Goal: Task Accomplishment & Management: Use online tool/utility

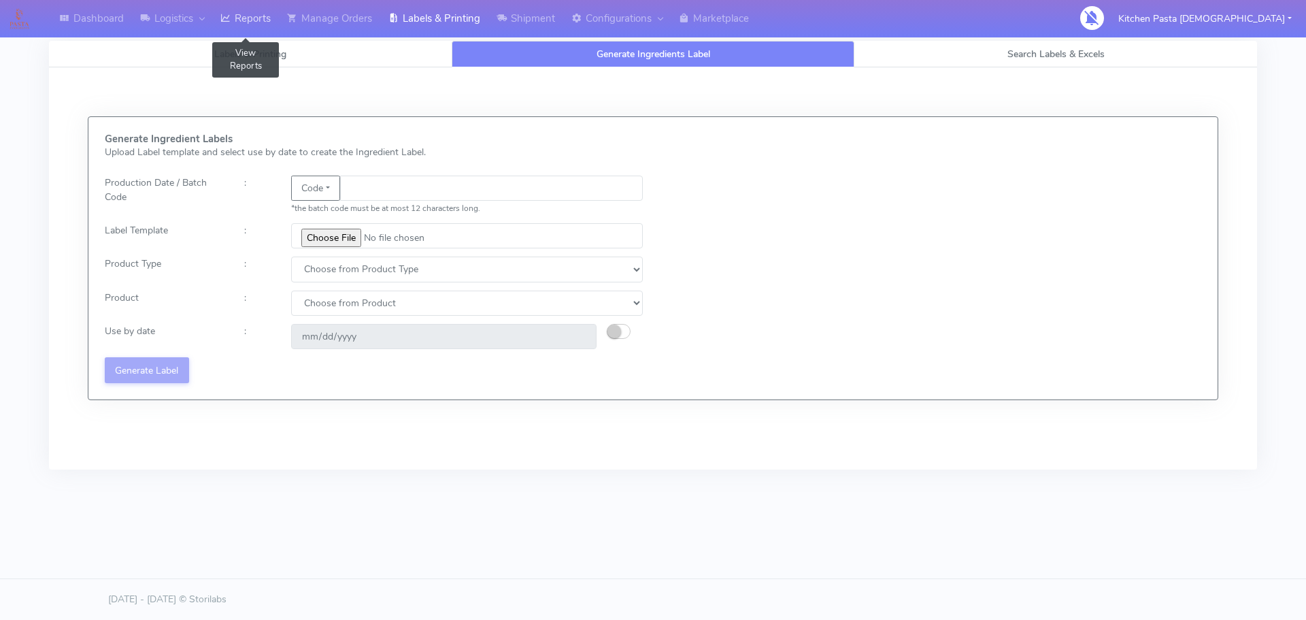
click at [274, 33] on link "Reports" at bounding box center [245, 18] width 67 height 37
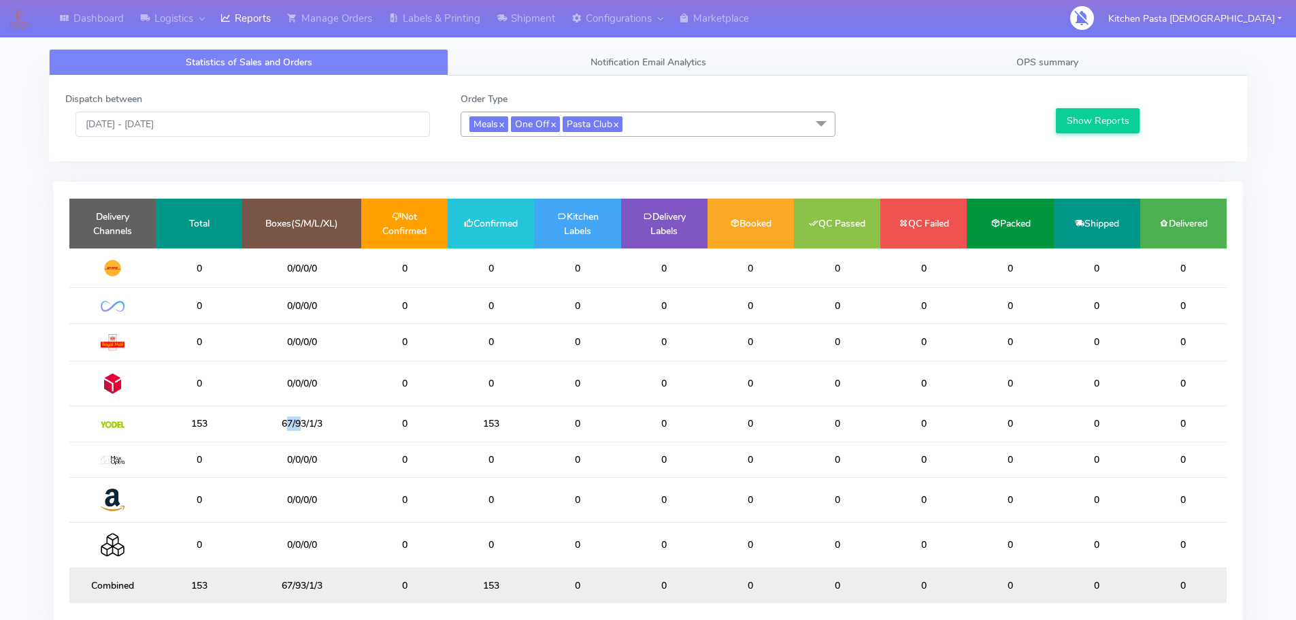
drag, startPoint x: 302, startPoint y: 429, endPoint x: 285, endPoint y: 427, distance: 17.1
click at [285, 427] on td "67/93/1/3" at bounding box center [301, 423] width 119 height 35
click at [293, 427] on td "67/93/1/3" at bounding box center [301, 423] width 119 height 35
click at [546, 22] on link "Shipment" at bounding box center [526, 18] width 75 height 37
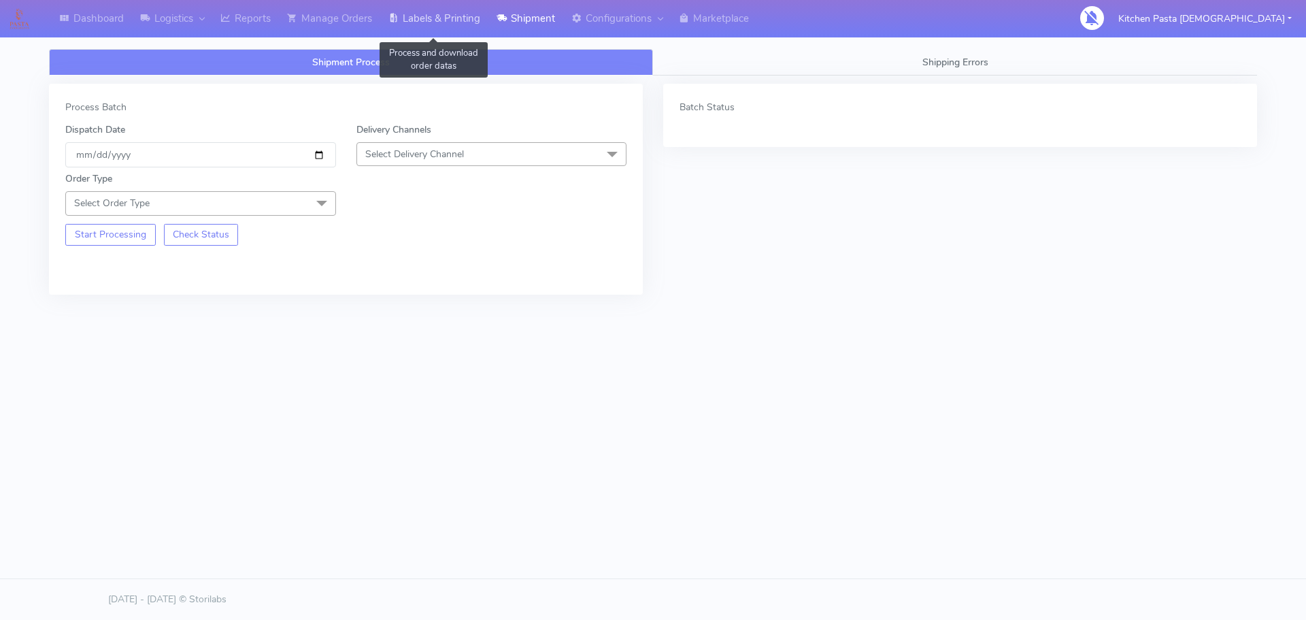
click at [489, 33] on link "Labels & Printing" at bounding box center [434, 18] width 108 height 37
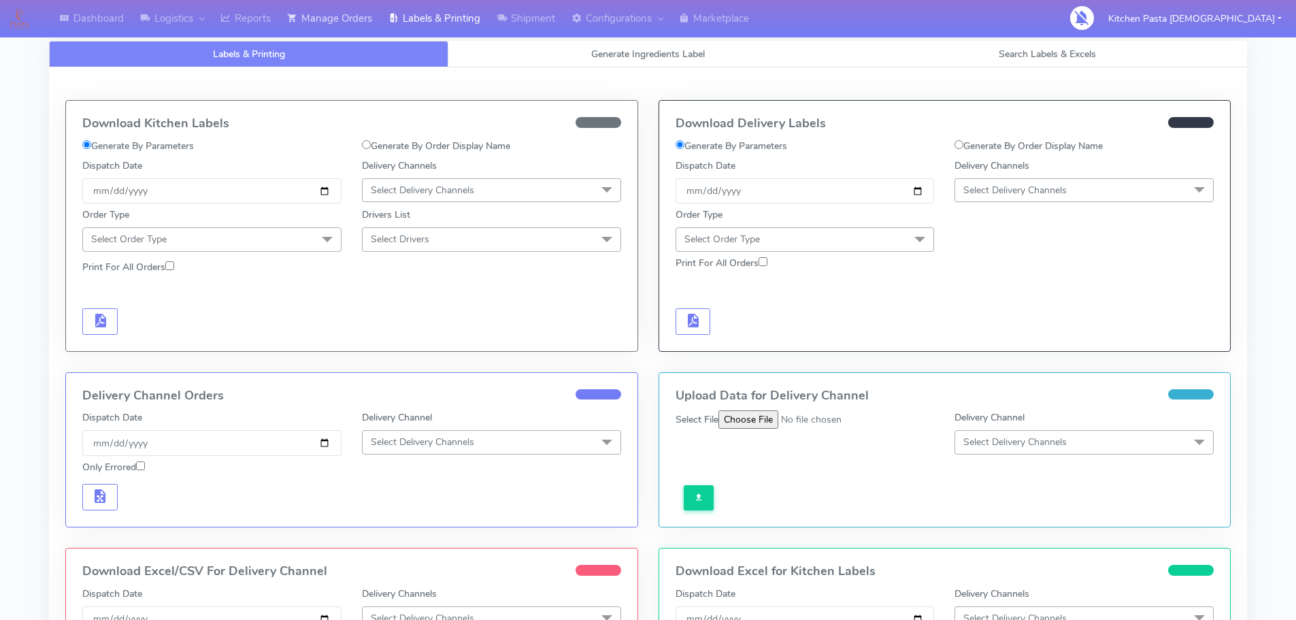
click at [338, 33] on link "Manage Orders" at bounding box center [329, 18] width 101 height 37
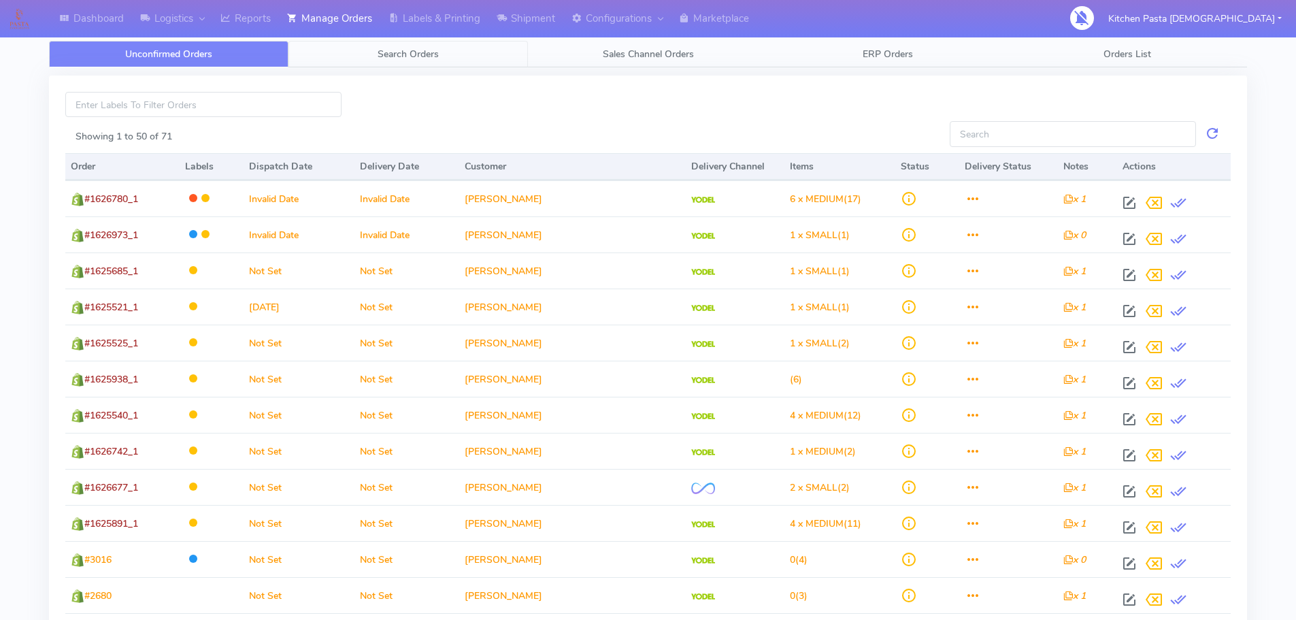
click at [477, 50] on link "Search Orders" at bounding box center [409, 54] width 240 height 27
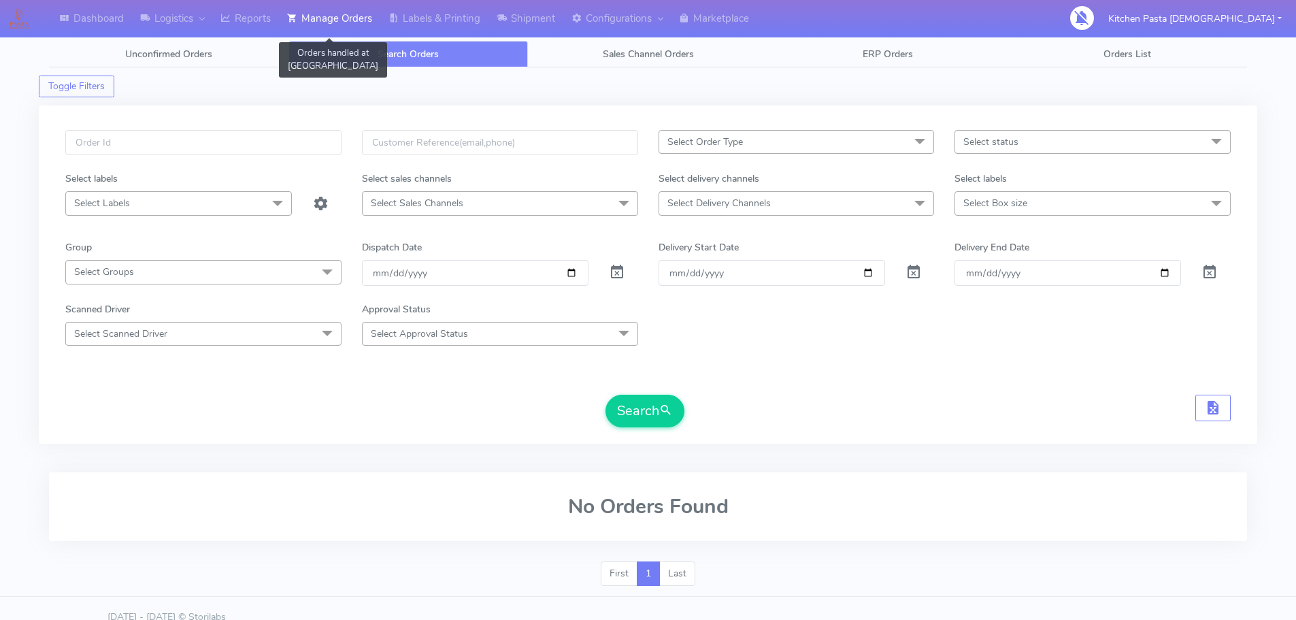
click at [358, 23] on link "Manage Orders" at bounding box center [329, 18] width 101 height 37
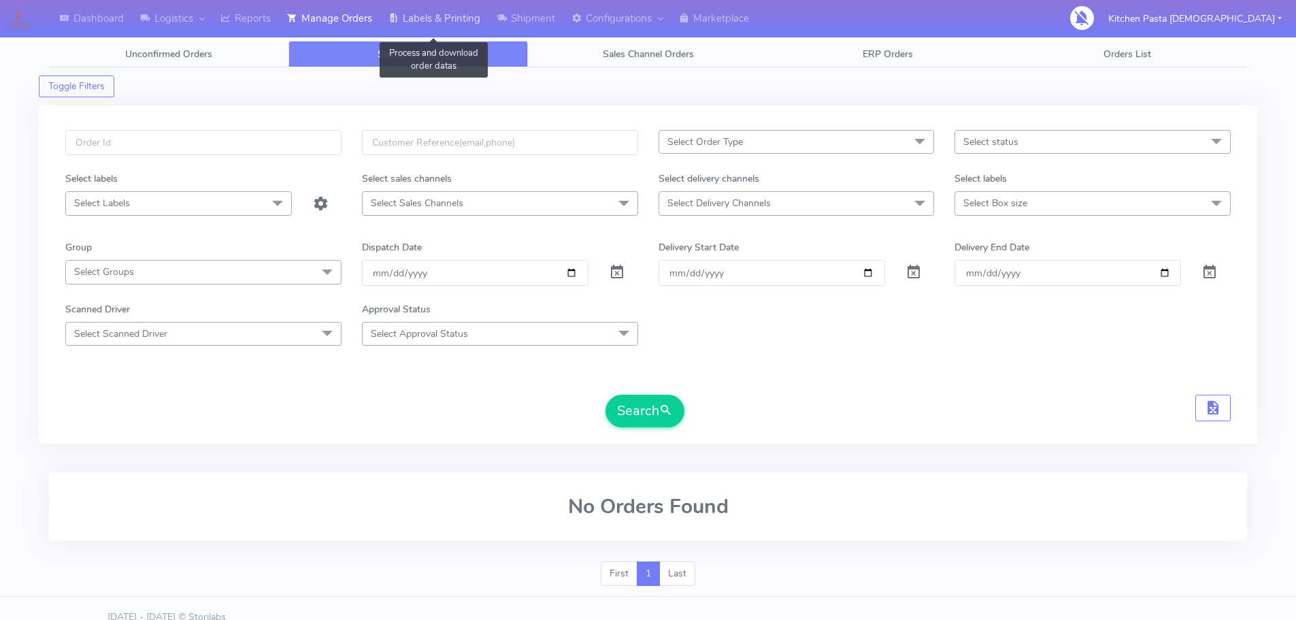
click at [440, 18] on link "Labels & Printing" at bounding box center [434, 18] width 108 height 37
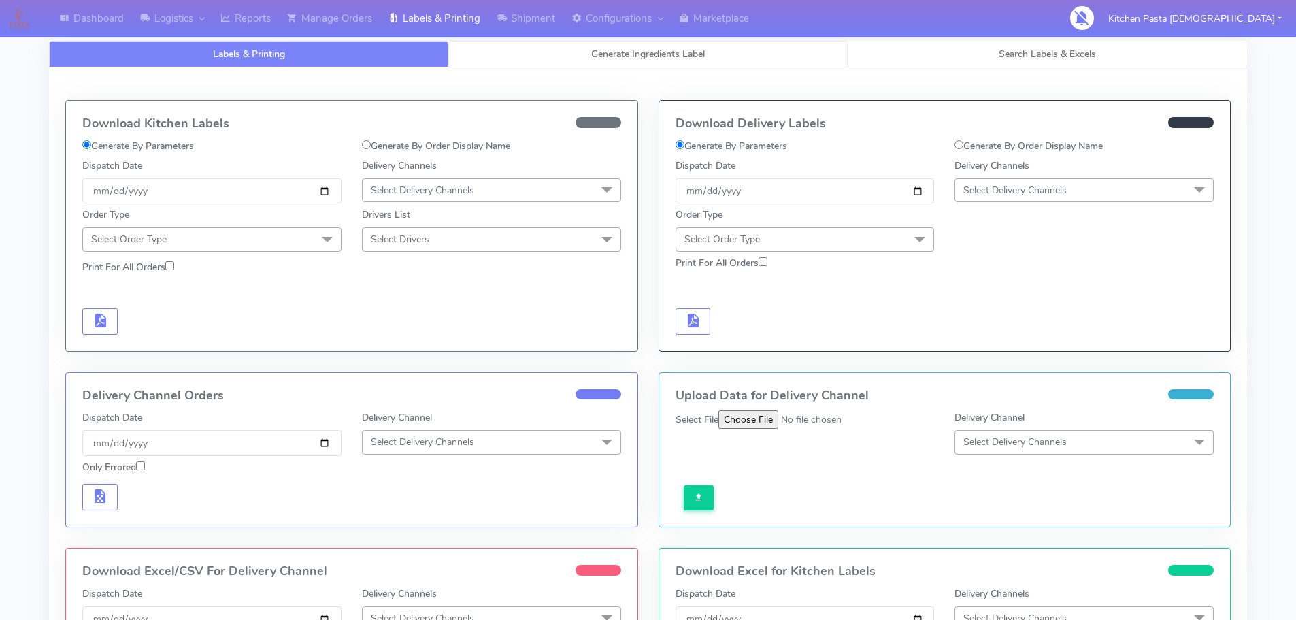
click at [612, 54] on span "Generate Ingredients Label" at bounding box center [648, 54] width 114 height 13
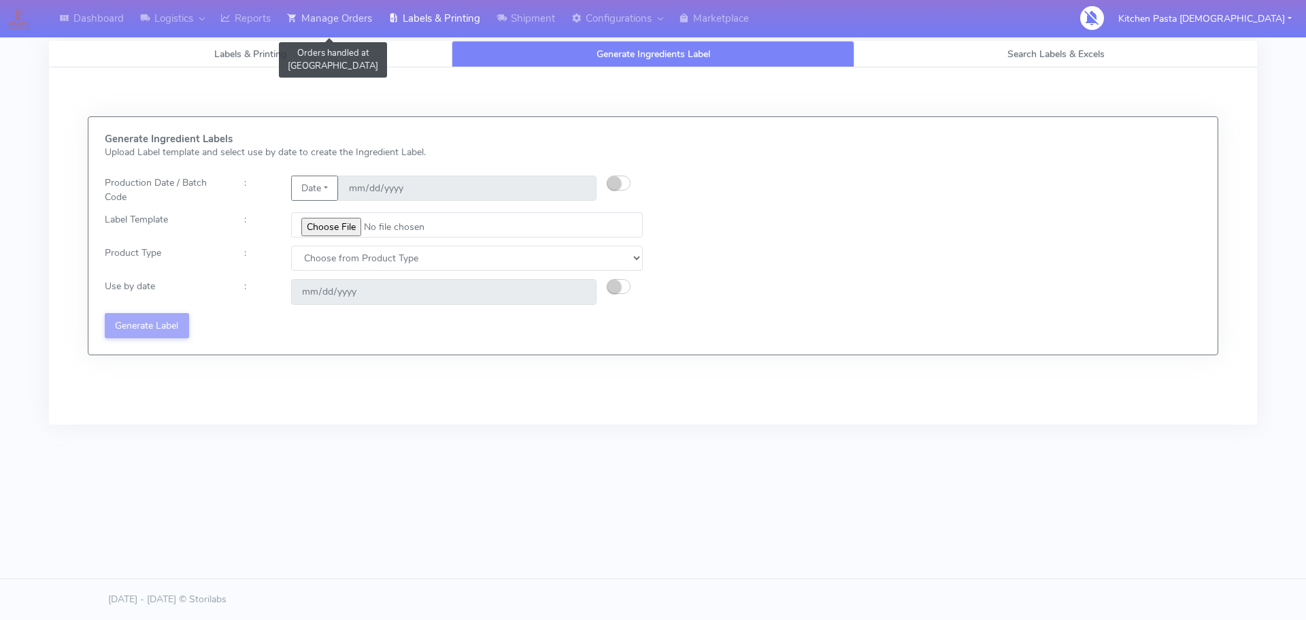
click at [294, 33] on link "Manage Orders" at bounding box center [329, 18] width 101 height 37
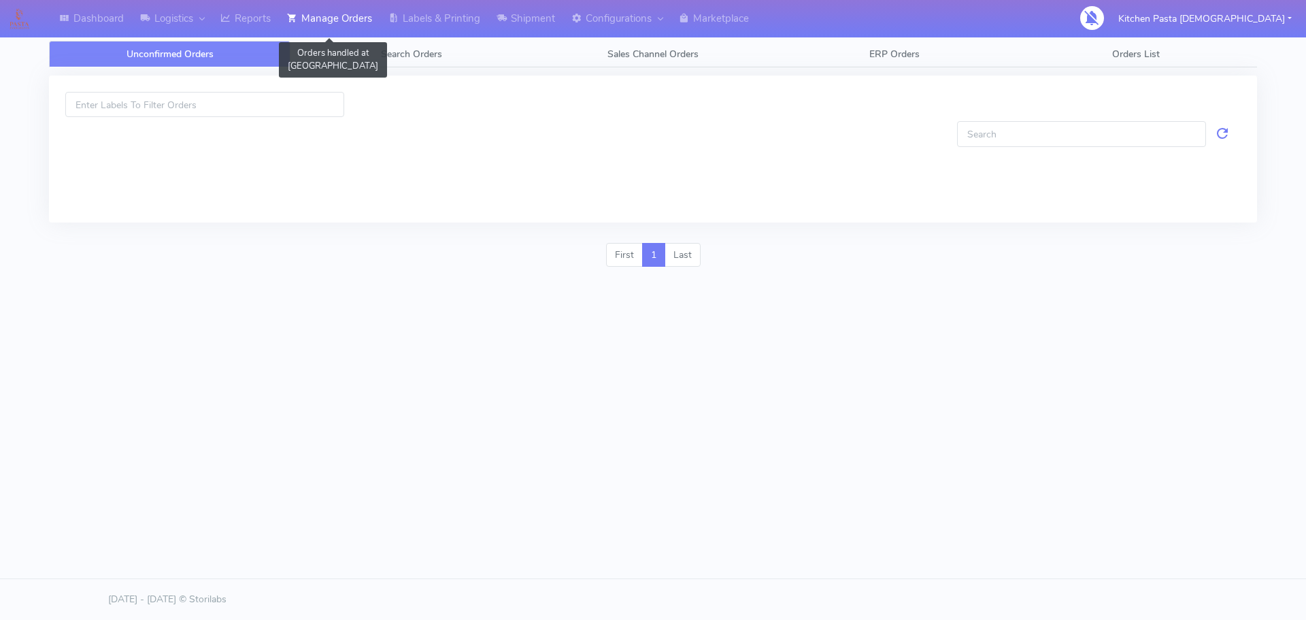
click at [323, 23] on link "Manage Orders" at bounding box center [329, 18] width 101 height 37
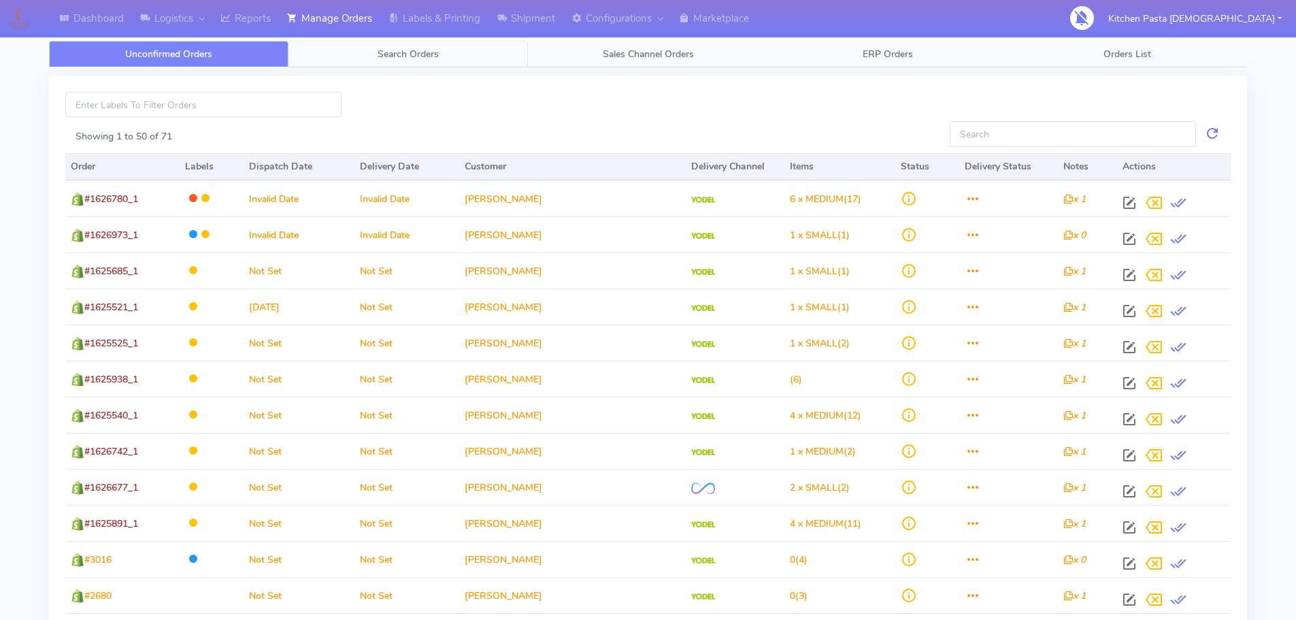
click at [433, 53] on span "Search Orders" at bounding box center [408, 54] width 61 height 13
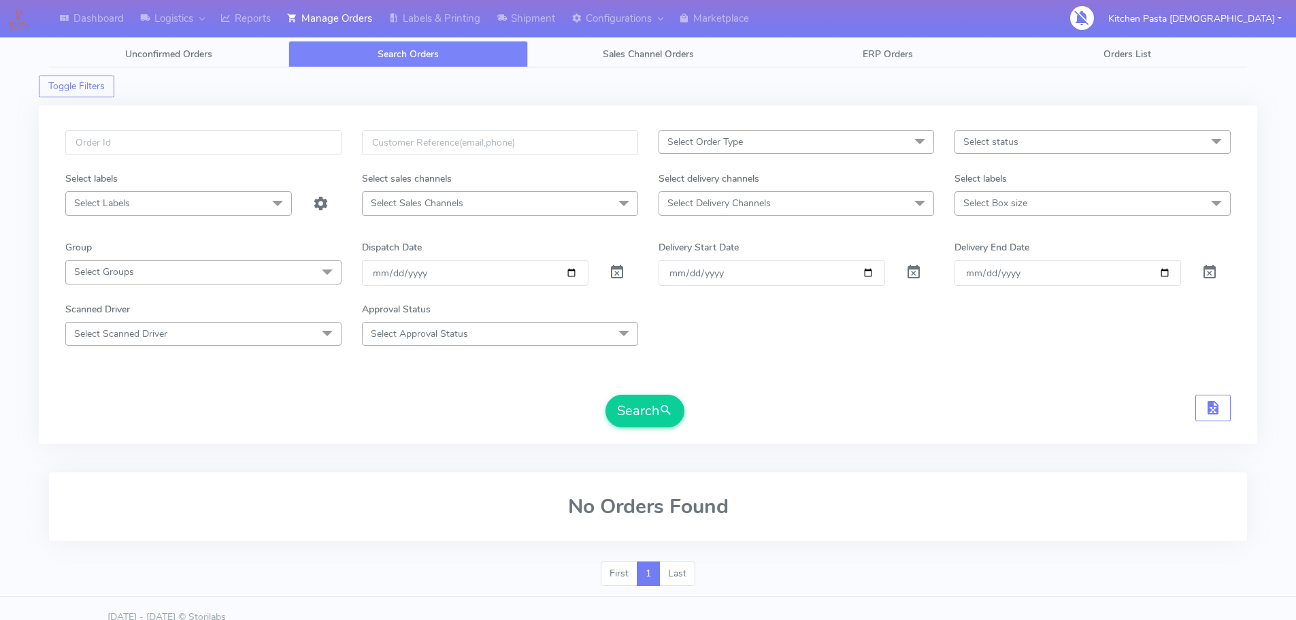
click at [508, 95] on div "Toggle Filters" at bounding box center [648, 82] width 1219 height 30
click at [542, 31] on link "Shipment" at bounding box center [526, 18] width 75 height 37
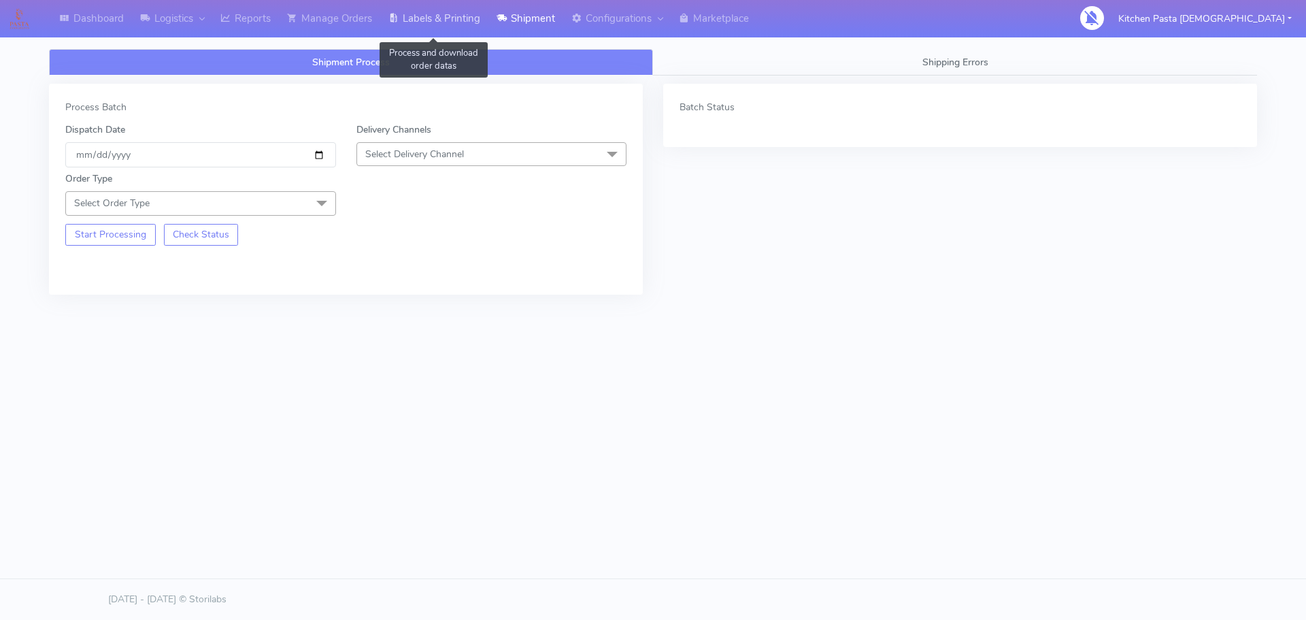
click at [425, 28] on link "Labels & Printing" at bounding box center [434, 18] width 108 height 37
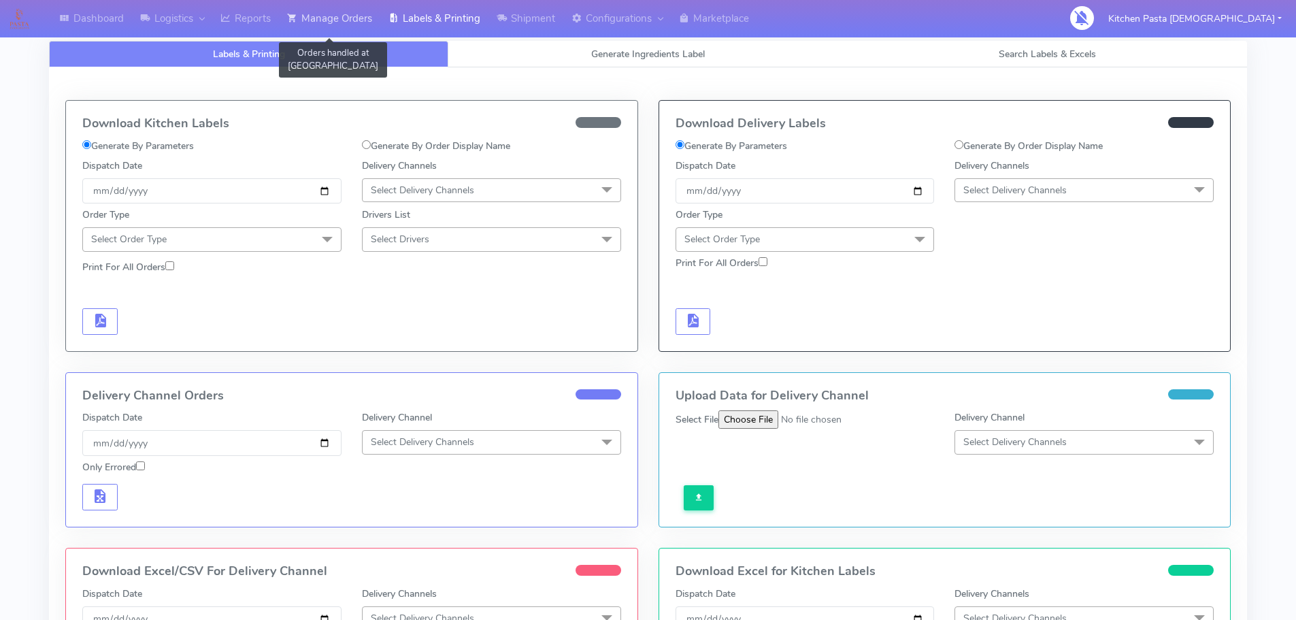
click at [366, 21] on link "Manage Orders" at bounding box center [329, 18] width 101 height 37
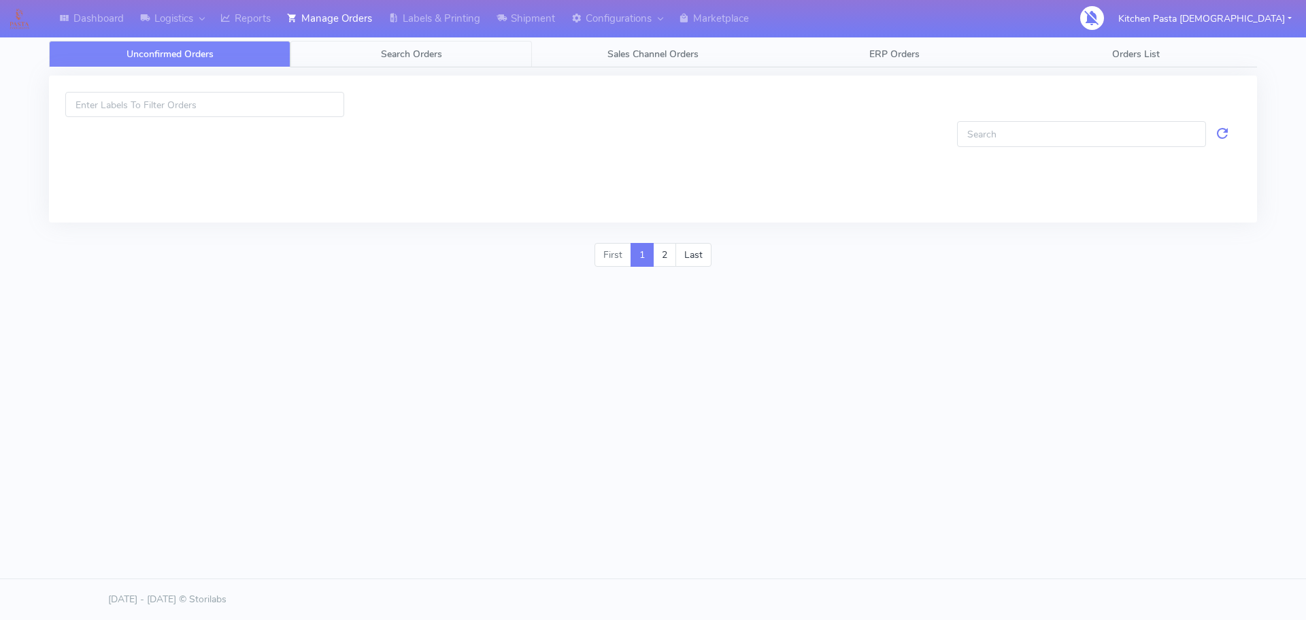
click at [478, 64] on link "Search Orders" at bounding box center [412, 54] width 242 height 27
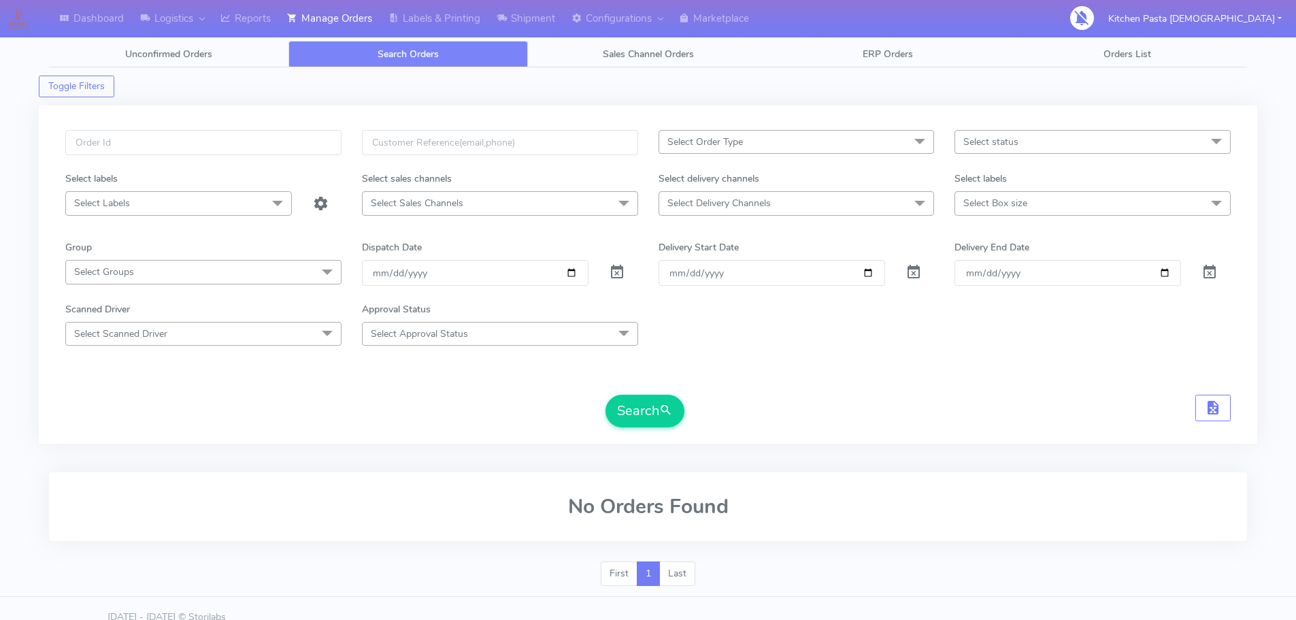
click at [957, 136] on span "Select status" at bounding box center [1093, 142] width 276 height 24
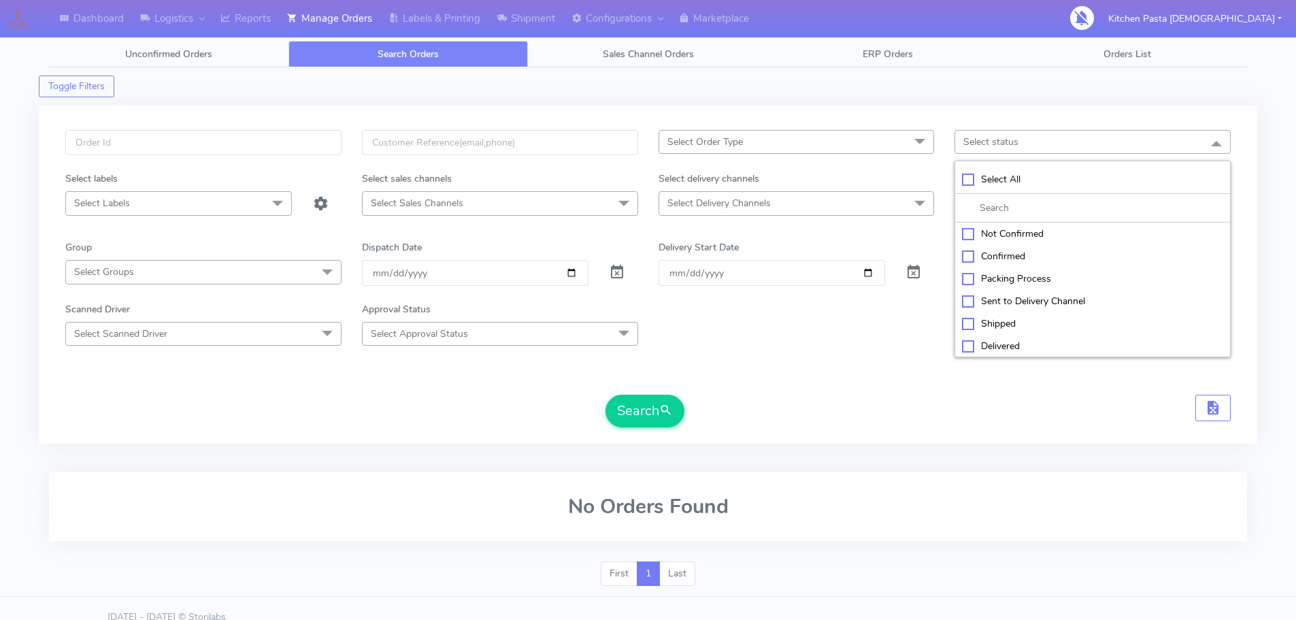
drag, startPoint x: 794, startPoint y: 135, endPoint x: 772, endPoint y: 169, distance: 40.8
click at [791, 133] on span "Select Order Type" at bounding box center [797, 142] width 276 height 24
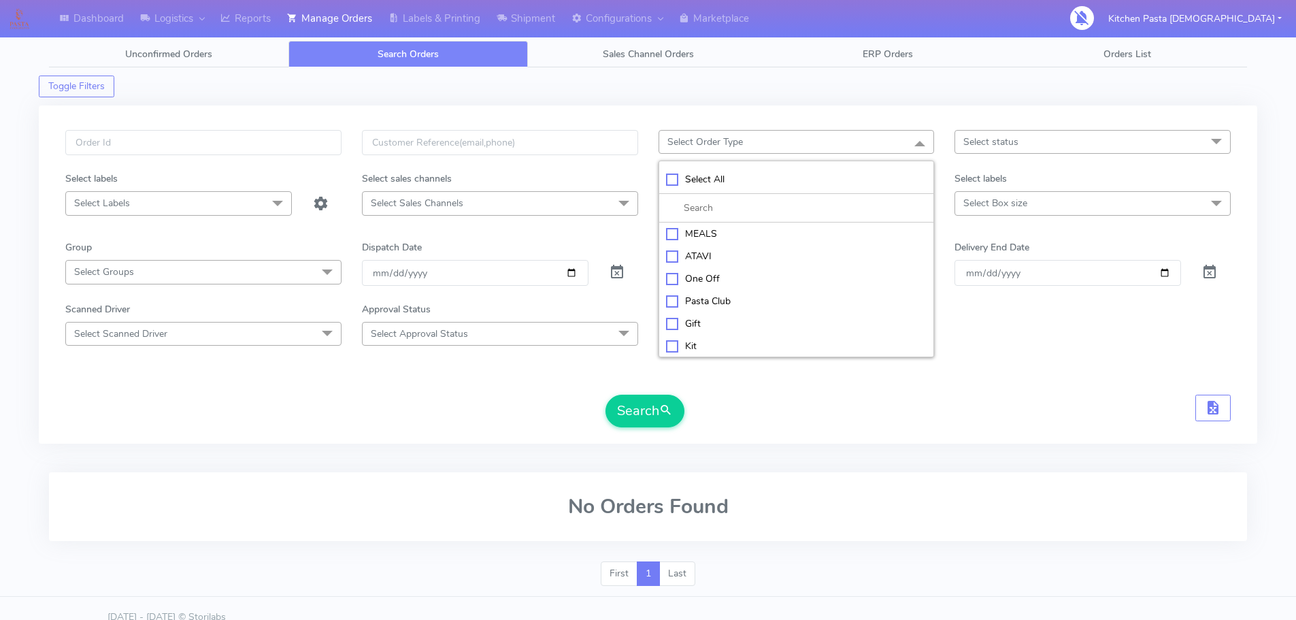
click at [724, 222] on li at bounding box center [796, 208] width 275 height 29
click at [724, 226] on li "MEALS" at bounding box center [796, 234] width 275 height 22
checkbox input "true"
click at [764, 201] on li at bounding box center [796, 209] width 275 height 29
drag, startPoint x: 993, startPoint y: 194, endPoint x: 1010, endPoint y: 193, distance: 17.1
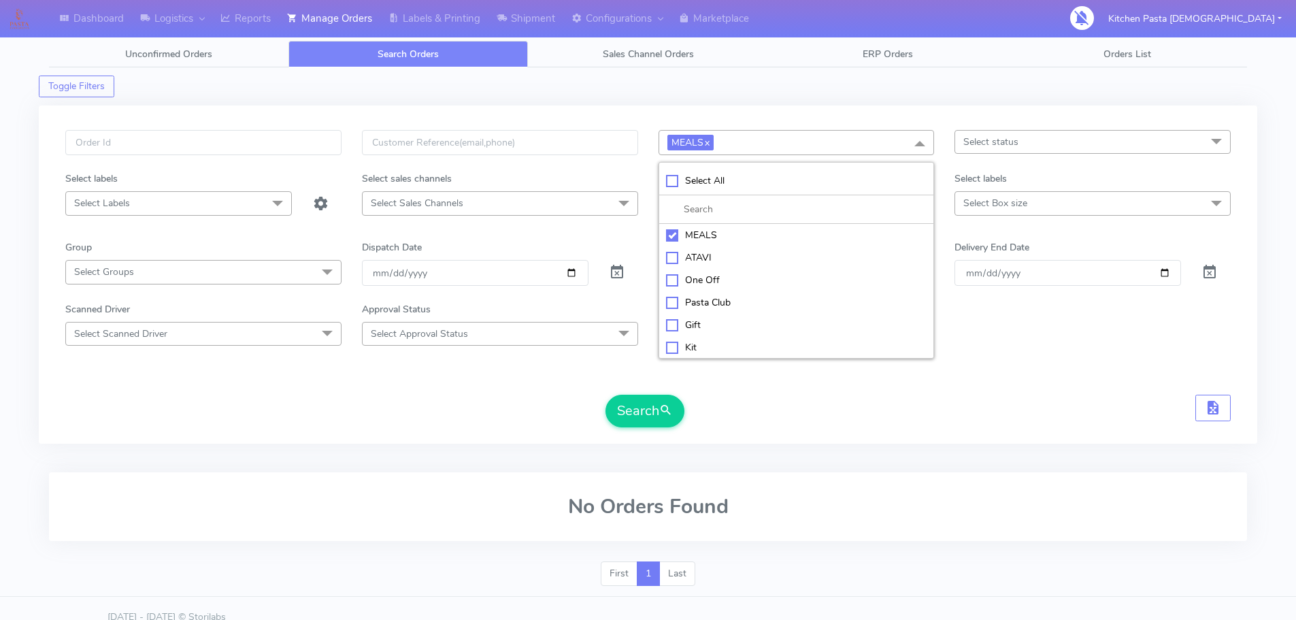
click at [996, 194] on span "Select Box size" at bounding box center [1093, 203] width 276 height 24
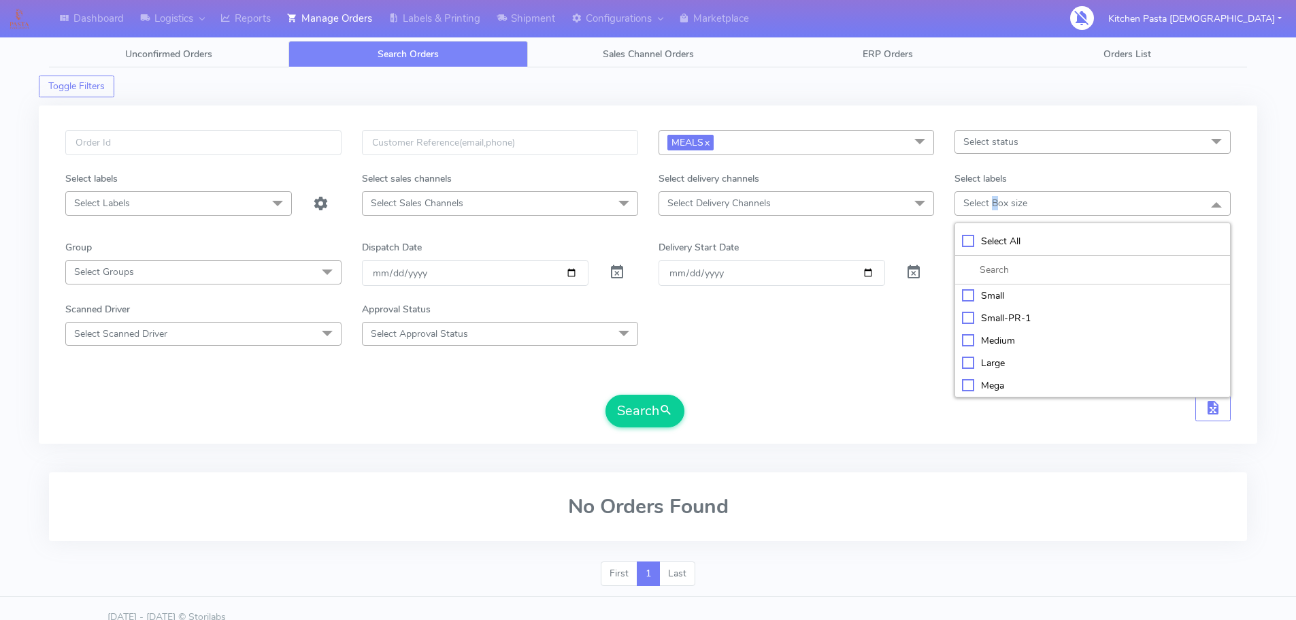
click at [1000, 339] on div "Medium" at bounding box center [1092, 340] width 261 height 14
checkbox input "true"
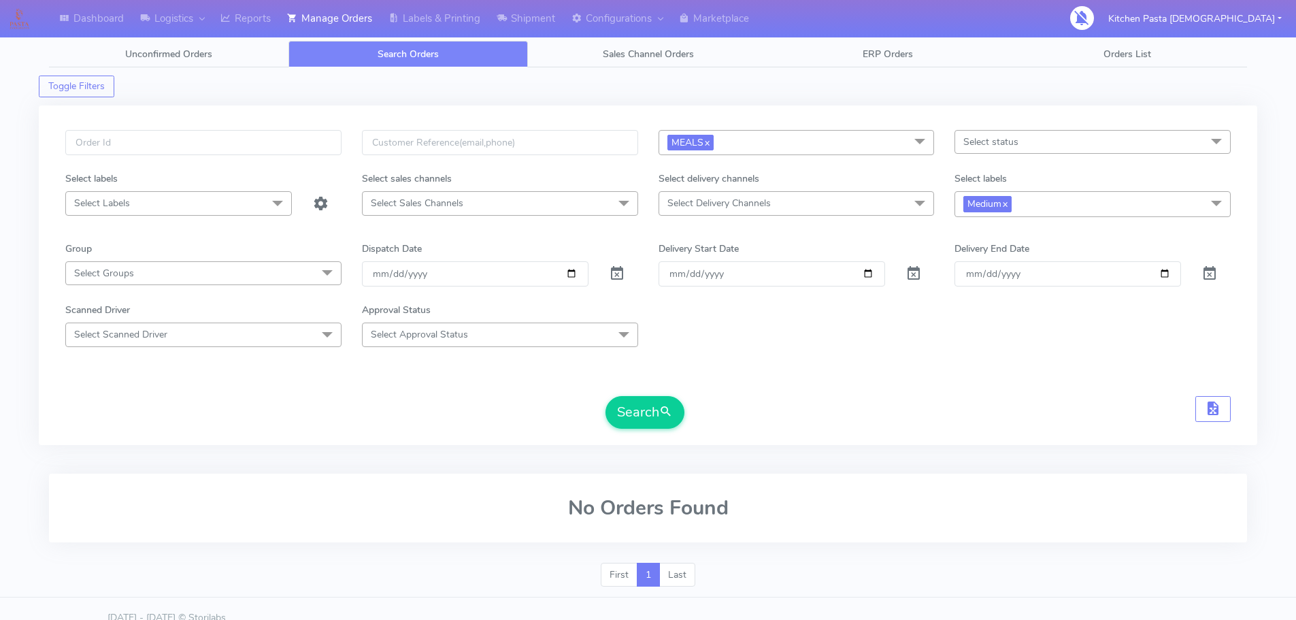
click at [806, 213] on span "Select Delivery Channels" at bounding box center [797, 203] width 276 height 24
drag, startPoint x: 710, startPoint y: 389, endPoint x: 691, endPoint y: 389, distance: 19.1
click at [708, 389] on div "Yodel" at bounding box center [796, 385] width 261 height 14
checkbox input "true"
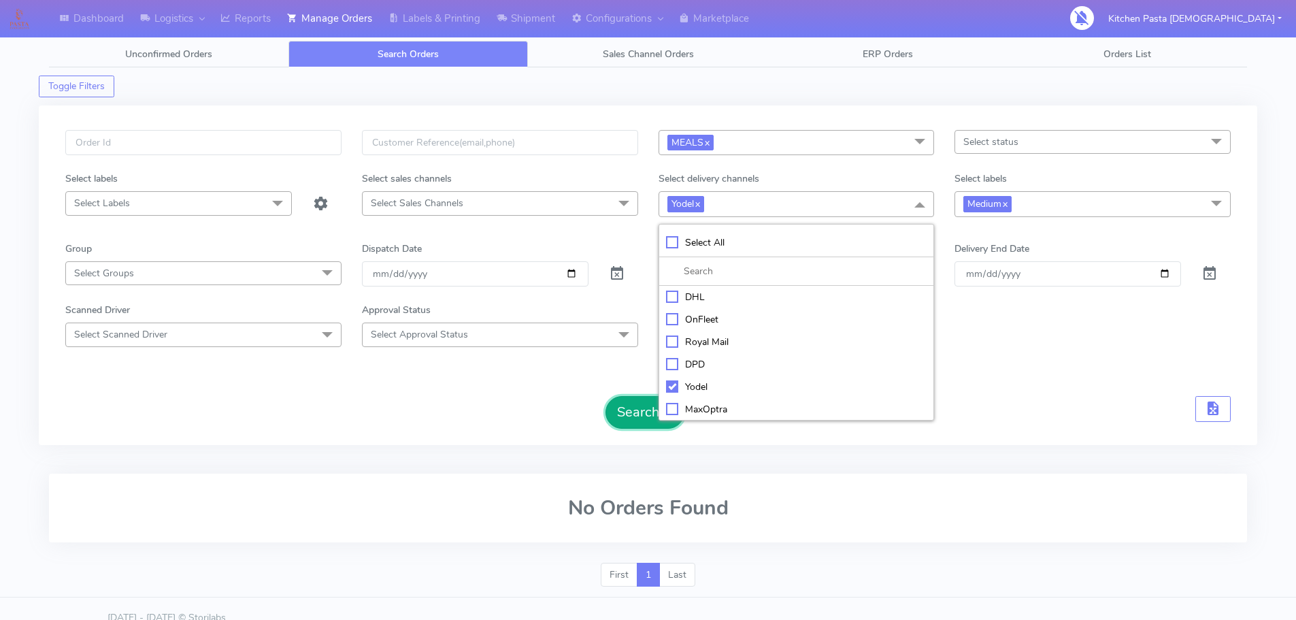
click at [639, 412] on button "Search" at bounding box center [645, 412] width 79 height 33
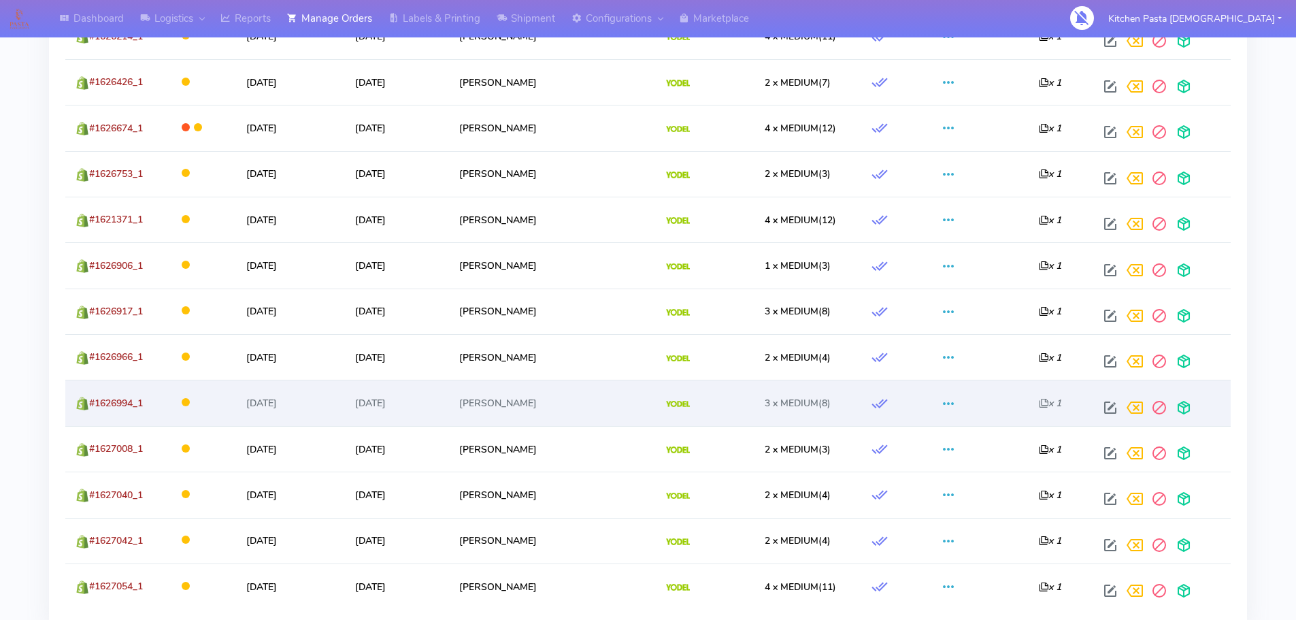
scroll to position [1739, 0]
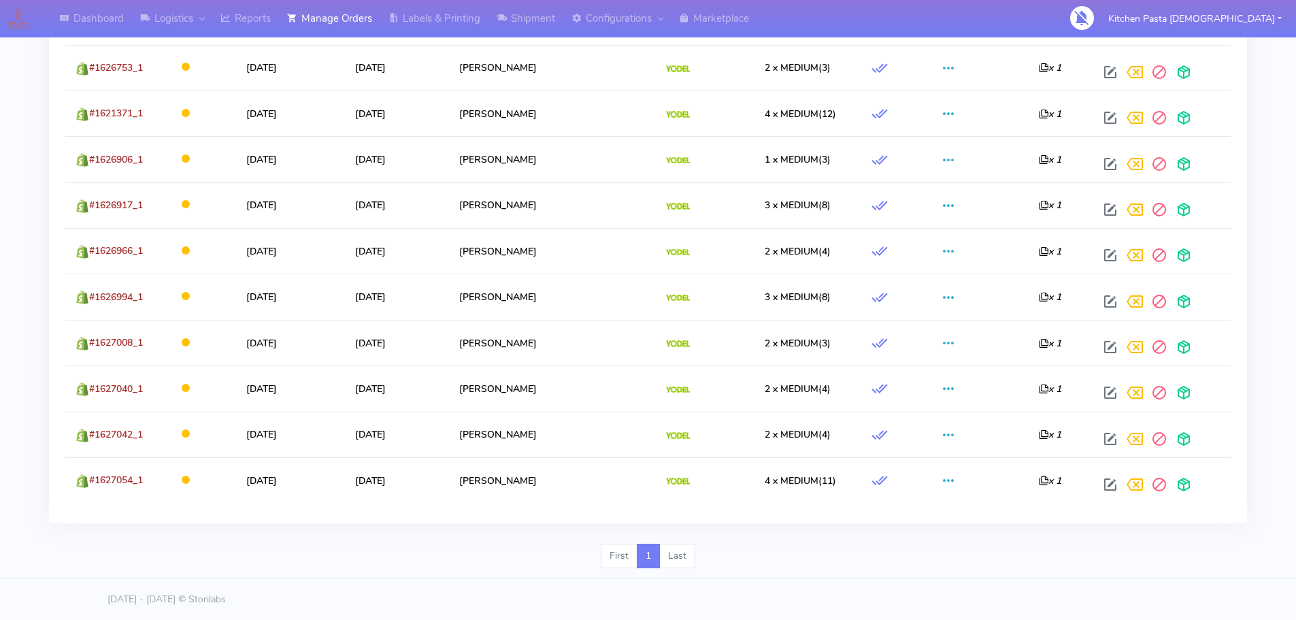
click at [684, 555] on li "Last" at bounding box center [677, 556] width 35 height 24
drag, startPoint x: 619, startPoint y: 557, endPoint x: 629, endPoint y: 557, distance: 10.2
click at [621, 557] on li "First" at bounding box center [619, 556] width 37 height 24
click at [694, 565] on li "Last" at bounding box center [677, 556] width 35 height 24
click at [692, 565] on li "Last" at bounding box center [677, 556] width 35 height 24
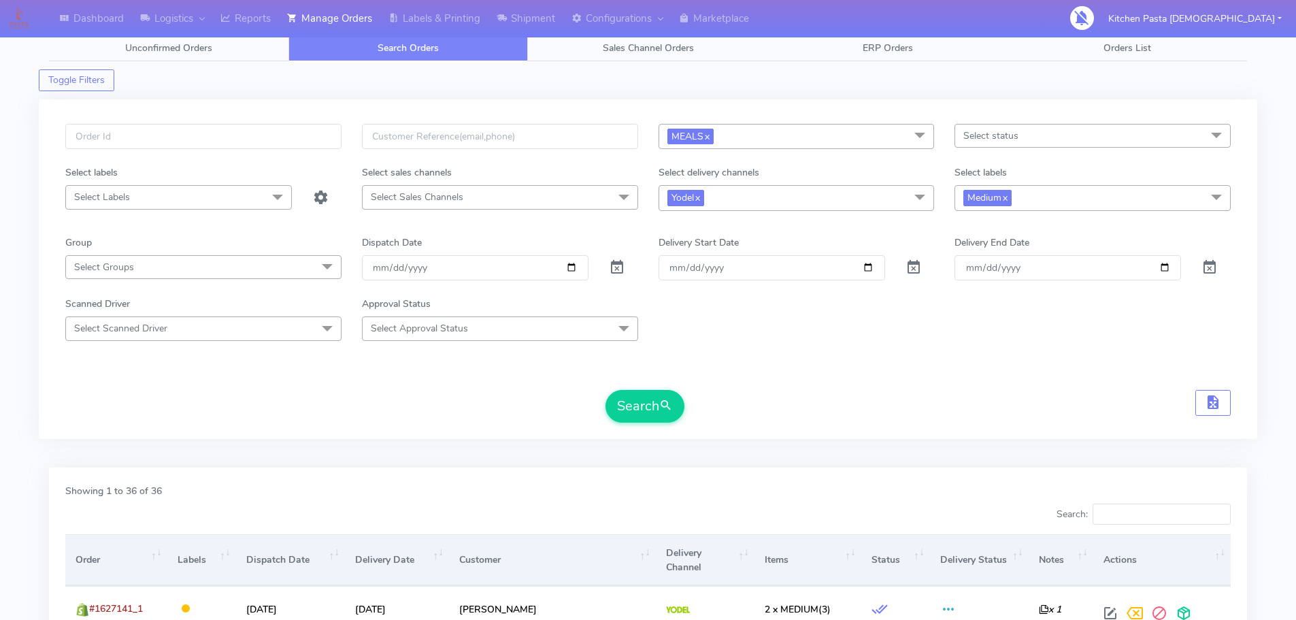
scroll to position [0, 0]
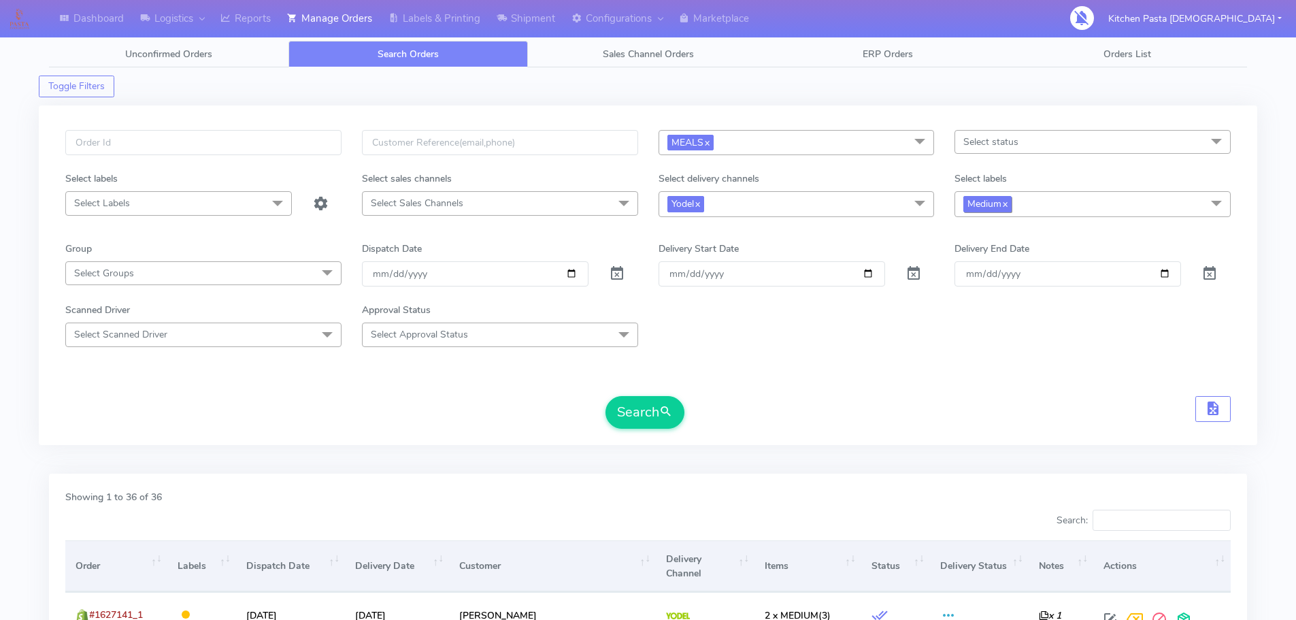
click at [983, 202] on span "Medium x" at bounding box center [988, 204] width 48 height 16
click at [992, 299] on div "Small" at bounding box center [1092, 297] width 261 height 14
checkbox input "true"
click at [1006, 333] on li "Medium" at bounding box center [1092, 342] width 275 height 22
checkbox input "false"
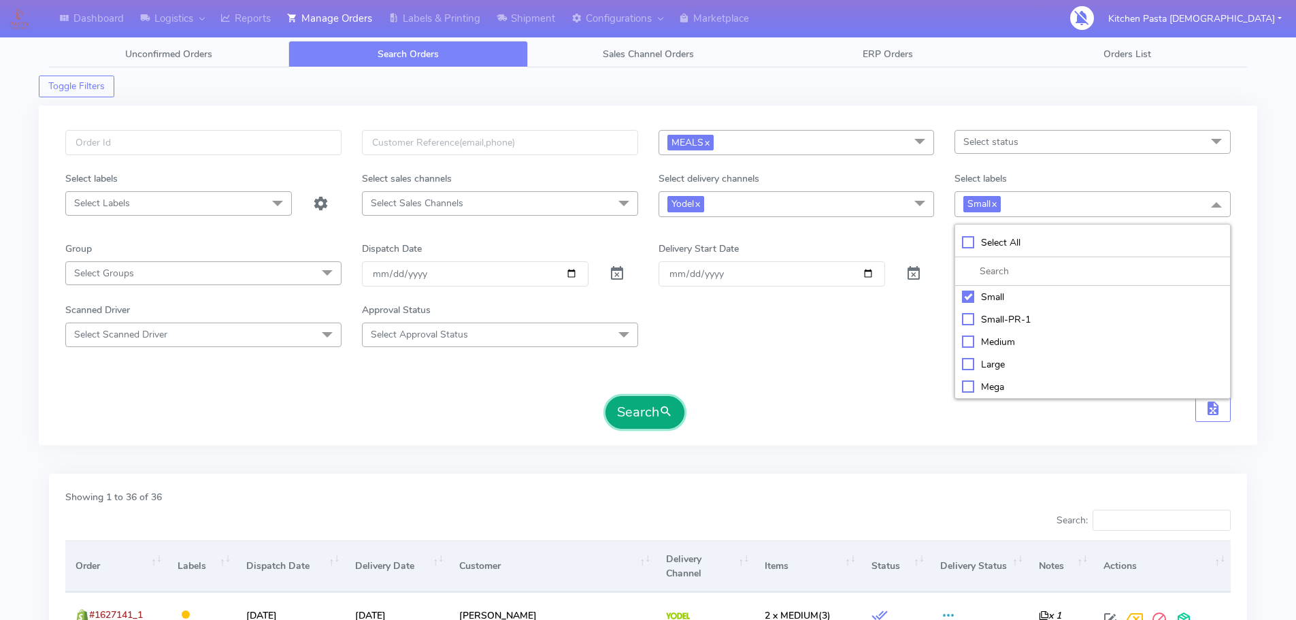
drag, startPoint x: 631, startPoint y: 415, endPoint x: 640, endPoint y: 408, distance: 11.1
click at [631, 414] on button "Search" at bounding box center [645, 412] width 79 height 33
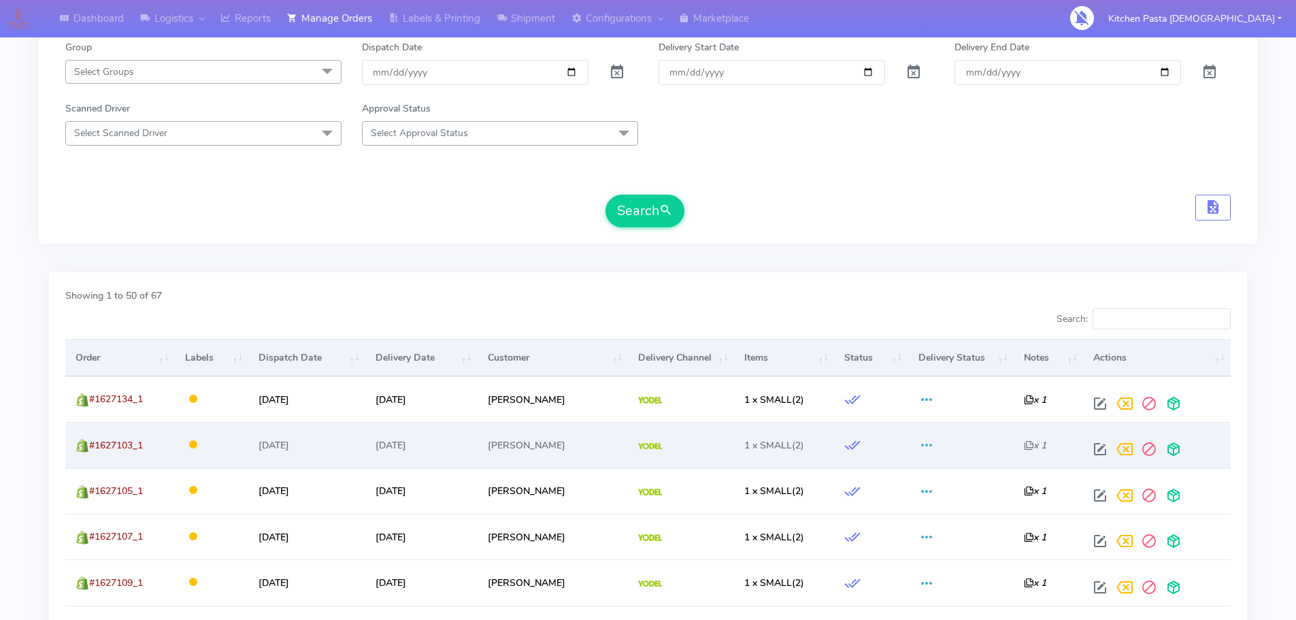
scroll to position [84, 0]
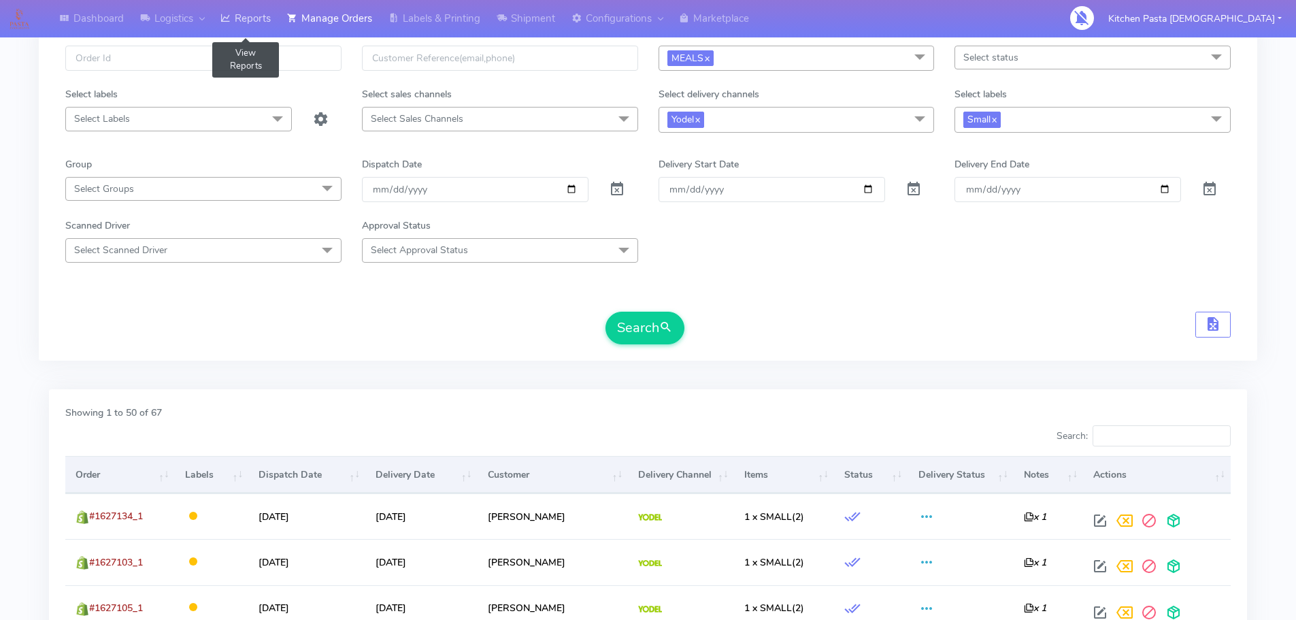
click at [228, 12] on icon at bounding box center [225, 19] width 10 height 14
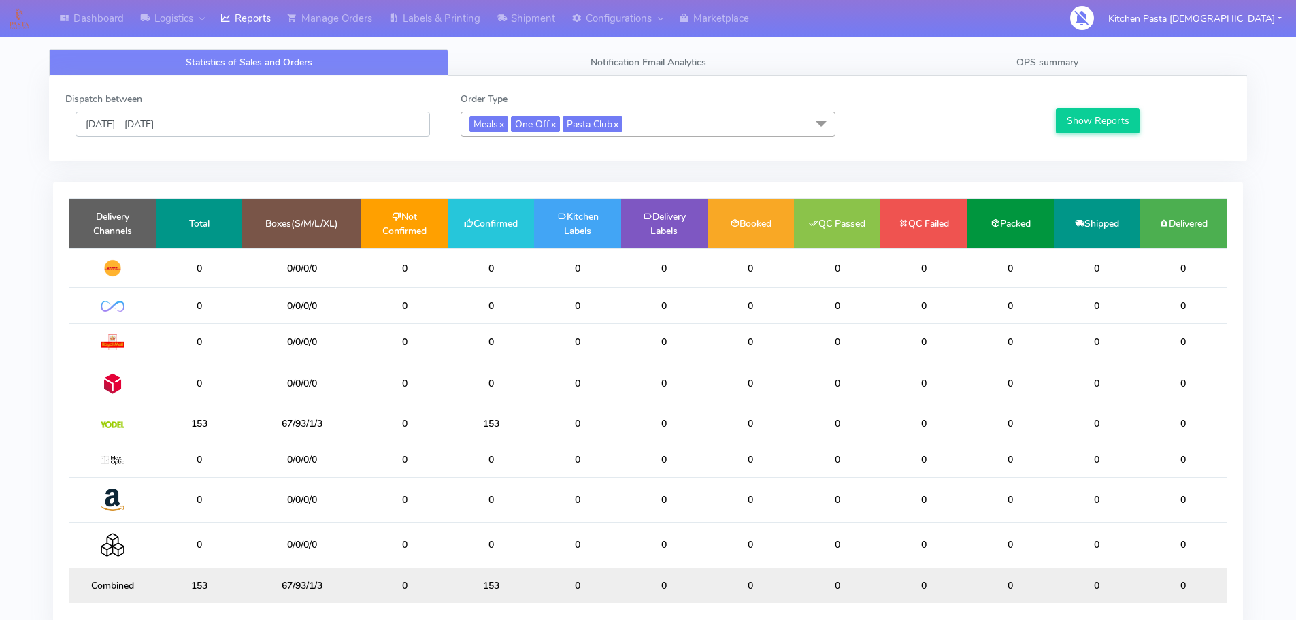
click at [245, 127] on input "[DATE] - [DATE]" at bounding box center [253, 124] width 355 height 25
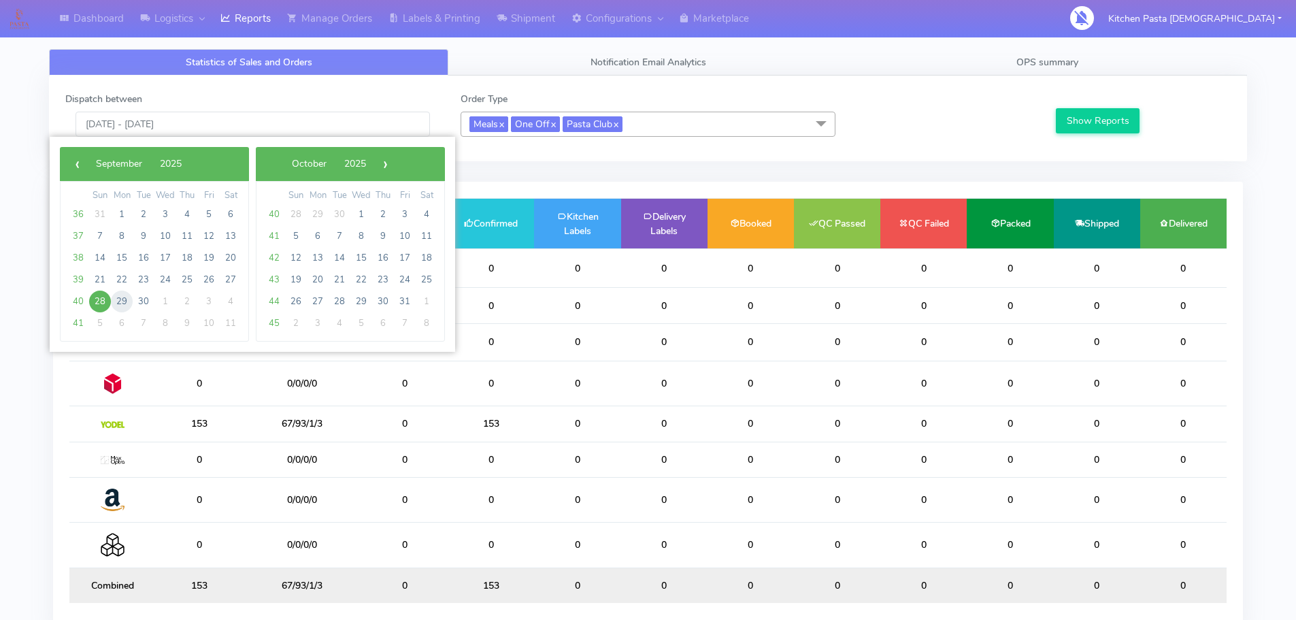
click at [116, 295] on span "29" at bounding box center [122, 302] width 22 height 22
type input "[DATE] - [DATE]"
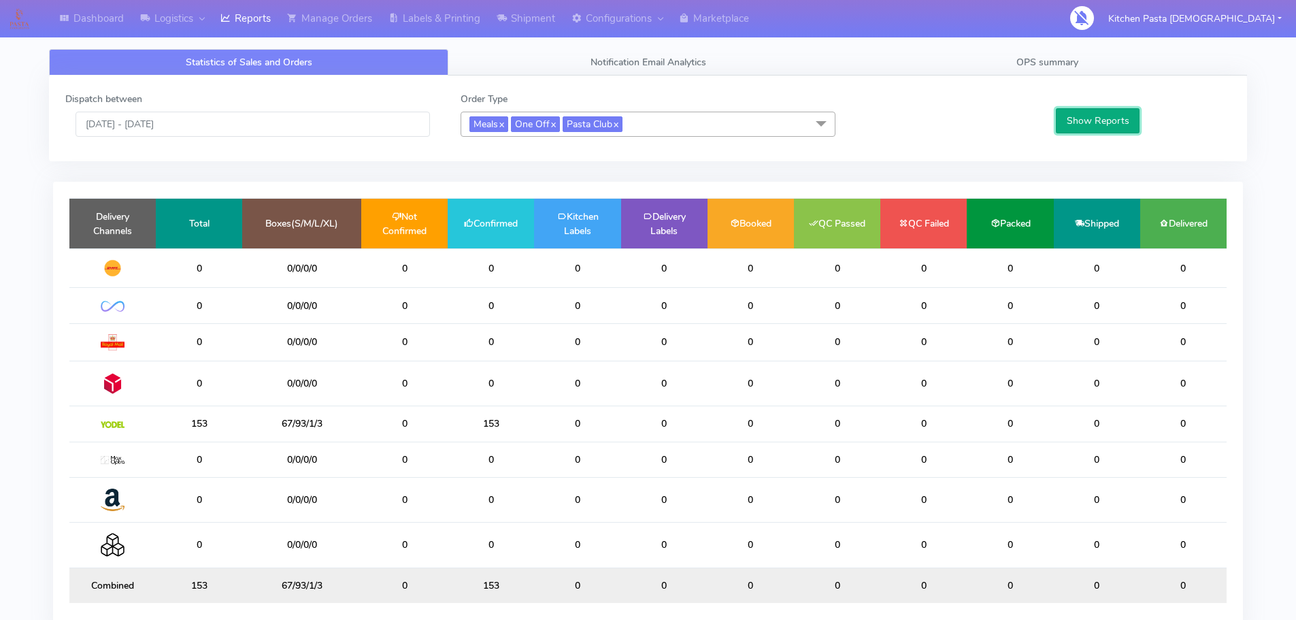
click at [1074, 120] on button "Show Reports" at bounding box center [1098, 120] width 84 height 25
click at [367, 21] on link "Manage Orders" at bounding box center [329, 18] width 101 height 37
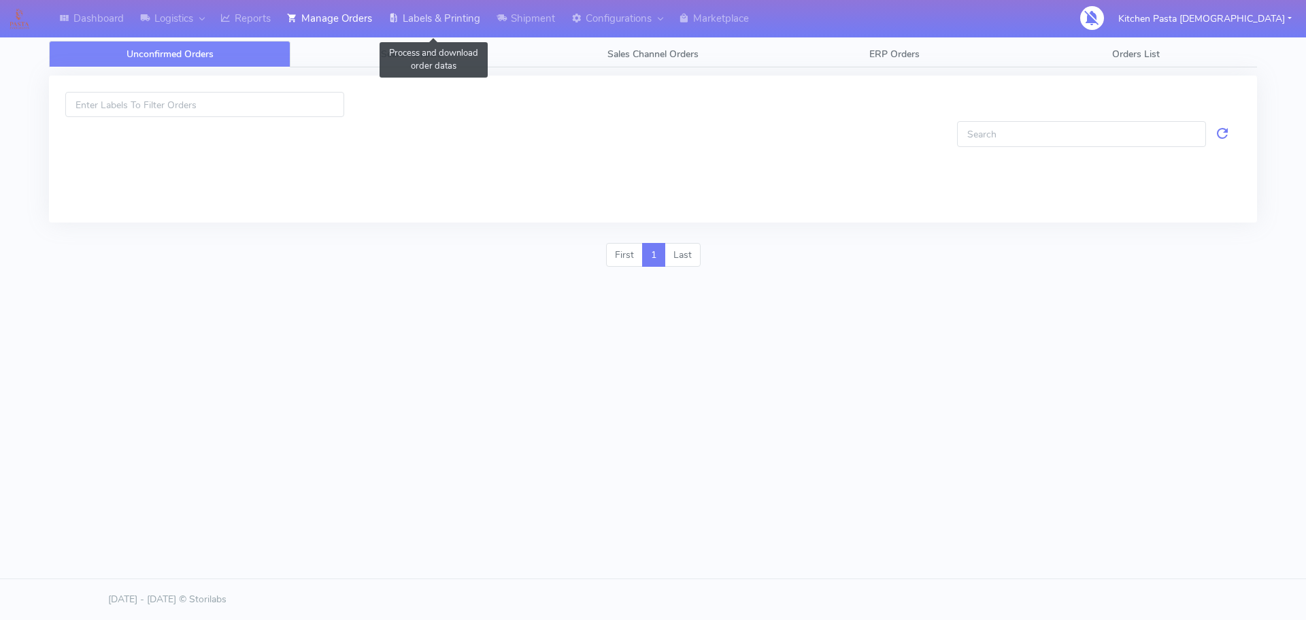
click at [431, 22] on link "Labels & Printing" at bounding box center [434, 18] width 108 height 37
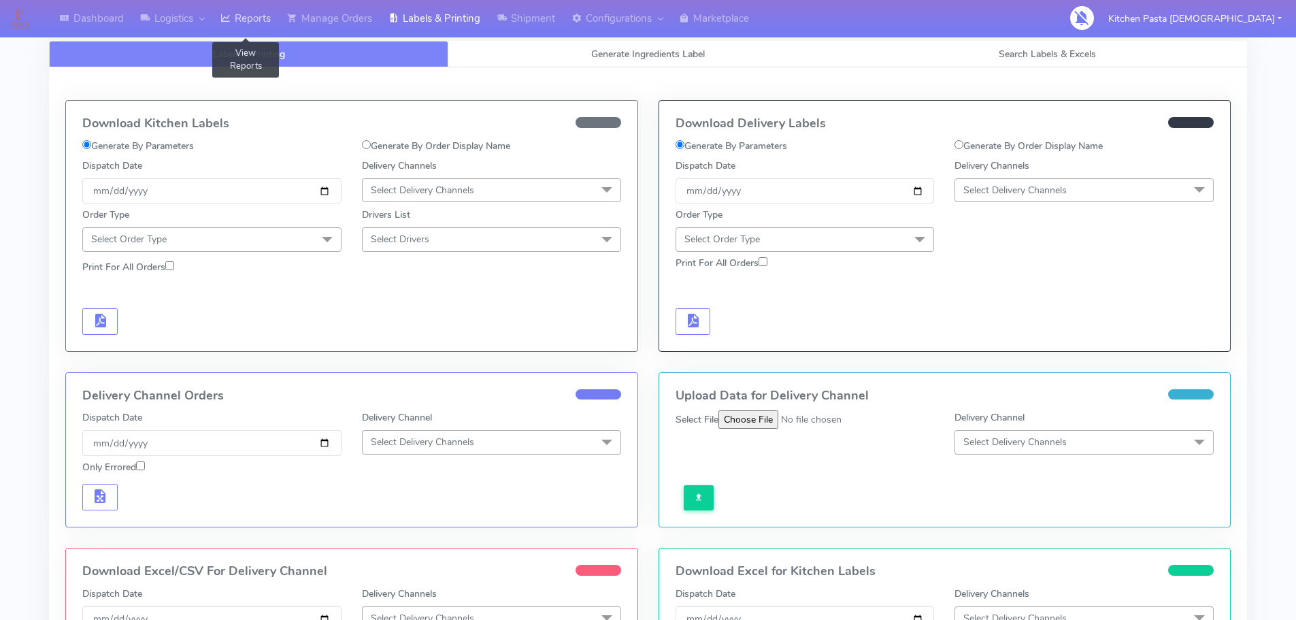
drag, startPoint x: 244, startPoint y: 20, endPoint x: 250, endPoint y: 16, distance: 7.0
click at [245, 19] on link "Reports" at bounding box center [245, 18] width 67 height 37
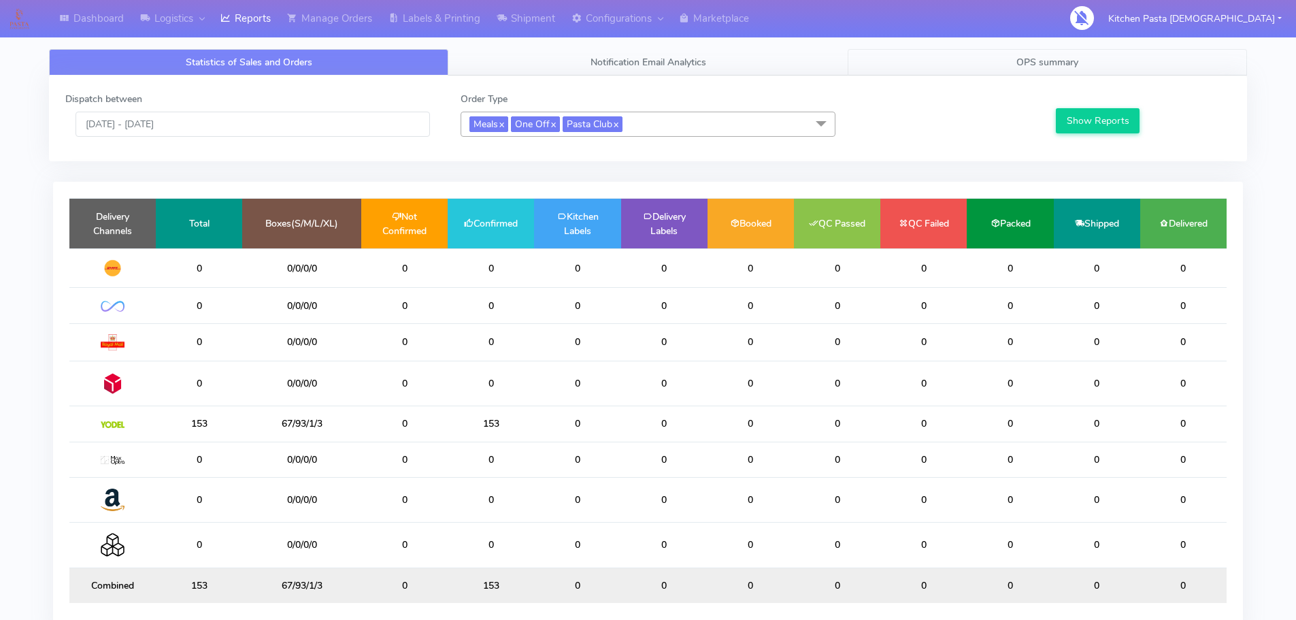
drag, startPoint x: 1037, startPoint y: 65, endPoint x: 1070, endPoint y: 97, distance: 45.7
click at [1037, 64] on span "OPS summary" at bounding box center [1048, 62] width 62 height 13
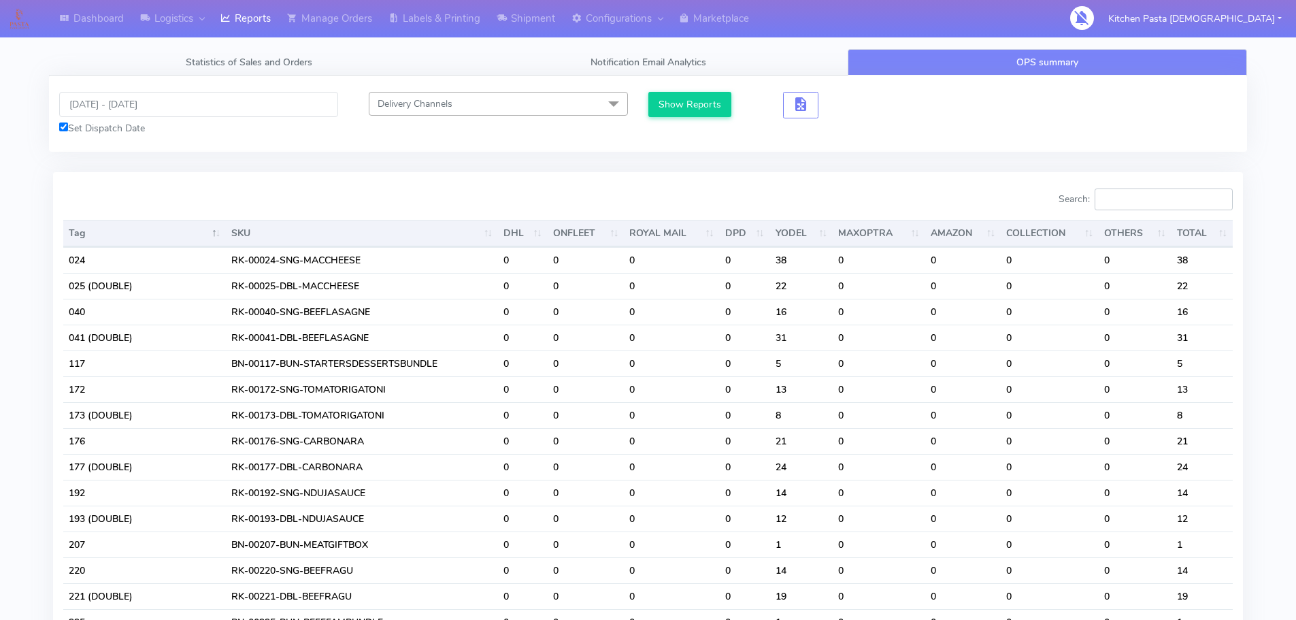
click at [1162, 203] on input "Search:" at bounding box center [1164, 199] width 138 height 22
drag, startPoint x: 1151, startPoint y: 210, endPoint x: 1153, endPoint y: 189, distance: 20.5
click at [1151, 201] on input "Search:" at bounding box center [1164, 199] width 138 height 22
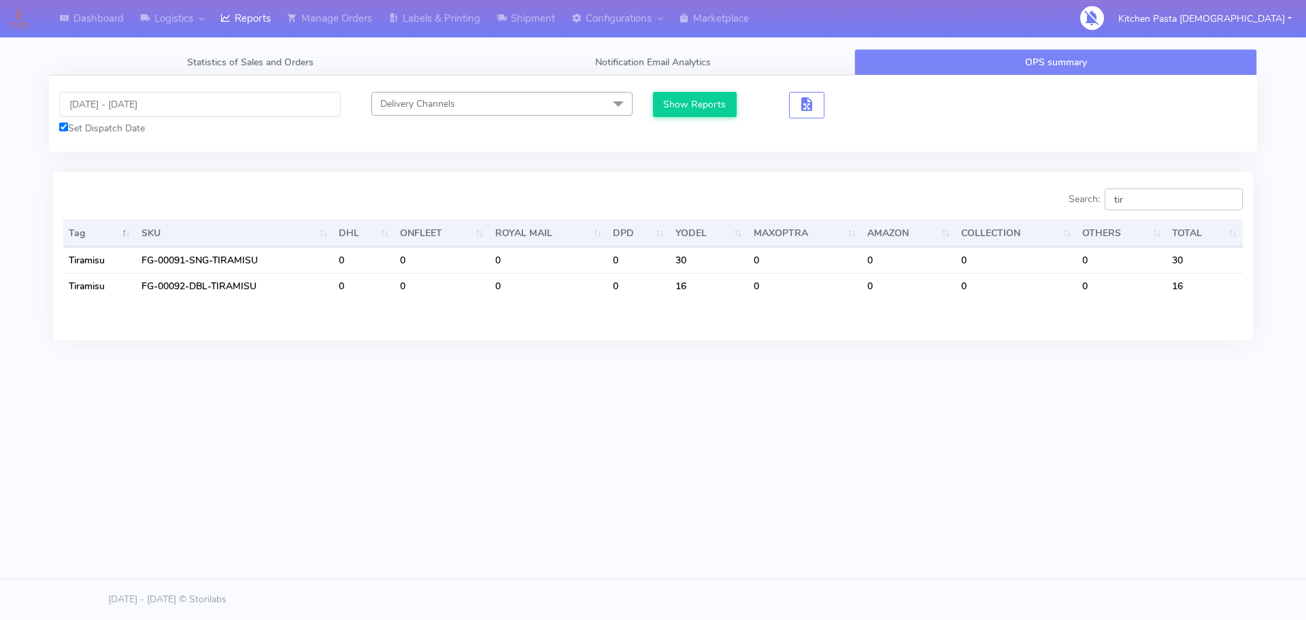
drag, startPoint x: 1149, startPoint y: 205, endPoint x: 1141, endPoint y: 206, distance: 8.3
click at [1141, 206] on input "tir" at bounding box center [1174, 199] width 138 height 22
drag, startPoint x: 1133, startPoint y: 205, endPoint x: 1108, endPoint y: 180, distance: 35.1
click at [1108, 180] on div "Search: tir Tag SKU DHL ONFLEET ROYAL MAIL DPD YODEL MAXOPTRA AMAZON COLLECTION…" at bounding box center [653, 255] width 1200 height 167
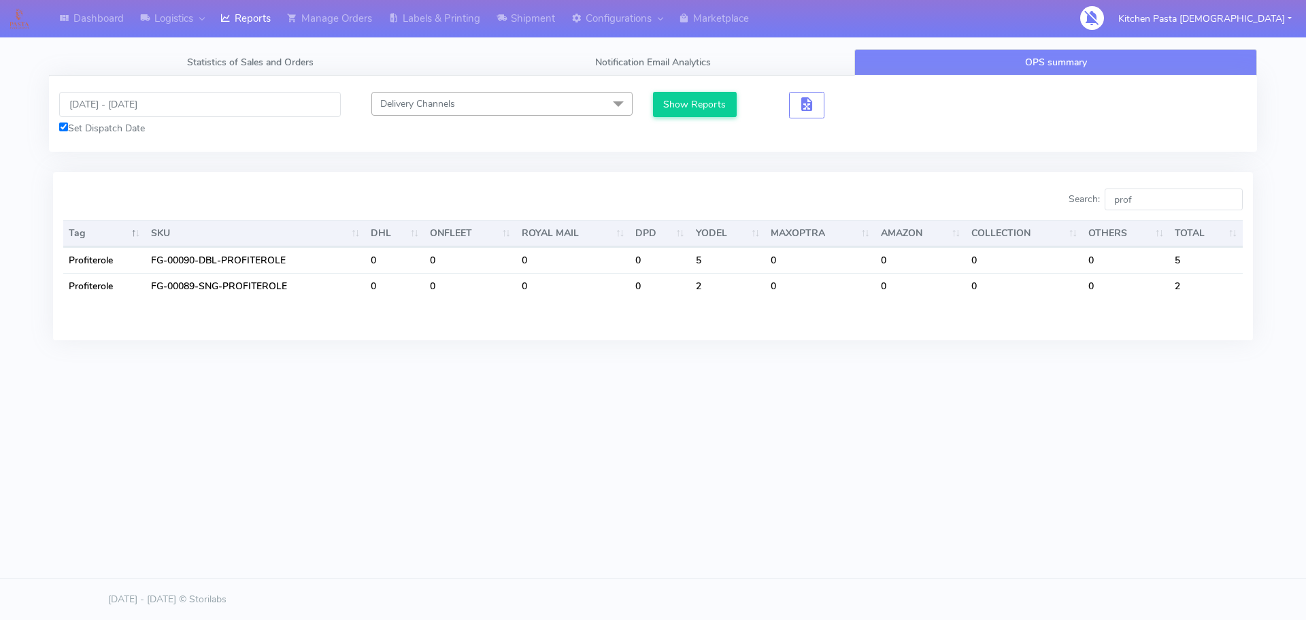
drag, startPoint x: 1164, startPoint y: 182, endPoint x: 1115, endPoint y: 186, distance: 49.2
click at [1115, 186] on div "Search: prof Tag SKU DHL ONFLEET ROYAL MAIL DPD YODEL MAXOPTRA AMAZON COLLECTIO…" at bounding box center [653, 255] width 1200 height 167
drag, startPoint x: 1167, startPoint y: 193, endPoint x: 1075, endPoint y: 178, distance: 93.0
click at [1075, 178] on div "Search: prof Tag SKU DHL ONFLEET ROYAL MAIL DPD YODEL MAXOPTRA AMAZON COLLECTIO…" at bounding box center [653, 255] width 1200 height 167
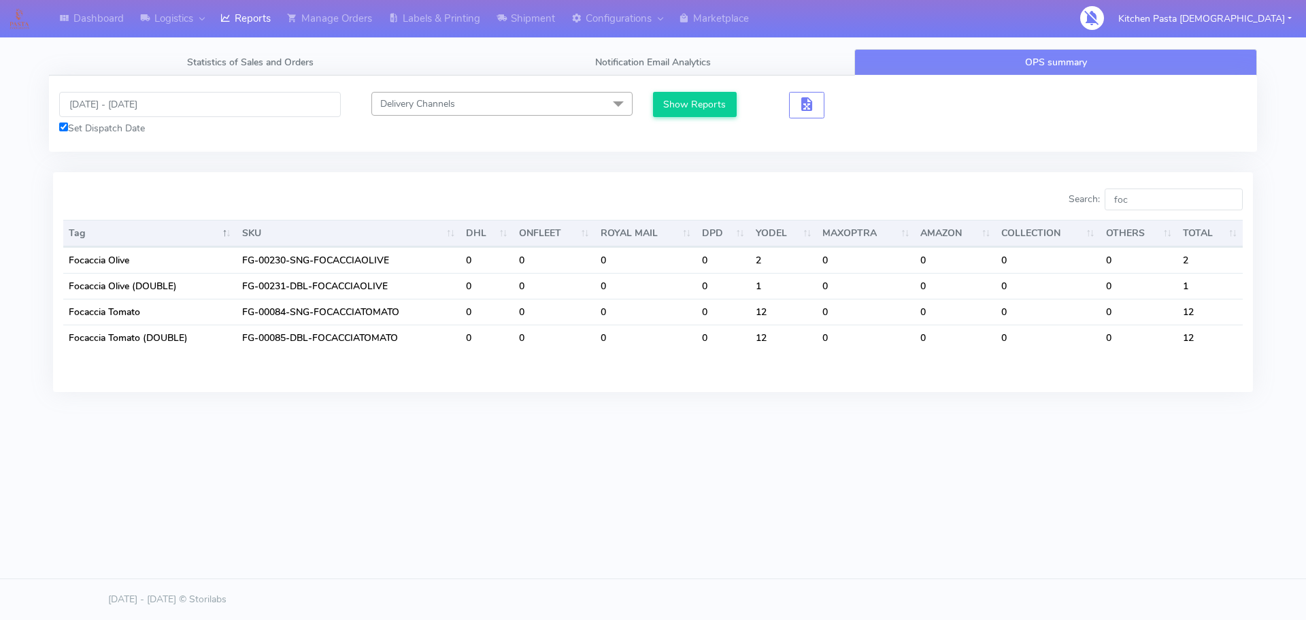
drag, startPoint x: 1121, startPoint y: 187, endPoint x: 1083, endPoint y: 180, distance: 38.8
click at [1083, 180] on div "Search: foc Tag SKU DHL ONFLEET ROYAL MAIL DPD YODEL MAXOPTRA AMAZON COLLECTION…" at bounding box center [653, 281] width 1200 height 219
drag, startPoint x: 1134, startPoint y: 188, endPoint x: 1091, endPoint y: 188, distance: 43.5
click at [1091, 188] on label "Search: foc" at bounding box center [1156, 199] width 174 height 22
click at [1012, 487] on div "Dashboard Logistics London Logistics Reports Manage Orders Labels & Printing Sh…" at bounding box center [653, 248] width 1306 height 496
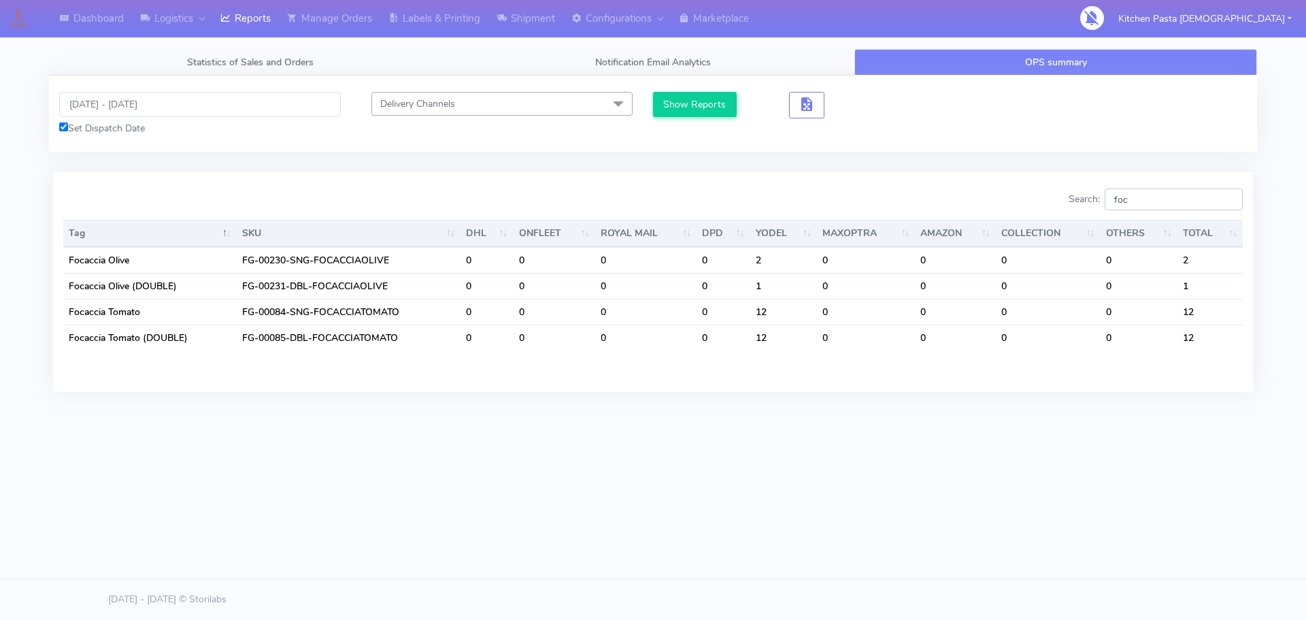
drag, startPoint x: 1129, startPoint y: 212, endPoint x: 1083, endPoint y: 217, distance: 46.5
click at [1104, 218] on div "Search: foc Tag SKU DHL ONFLEET ROYAL MAIL DPD YODEL MAXOPTRA AMAZON COLLECTION…" at bounding box center [653, 281] width 1180 height 186
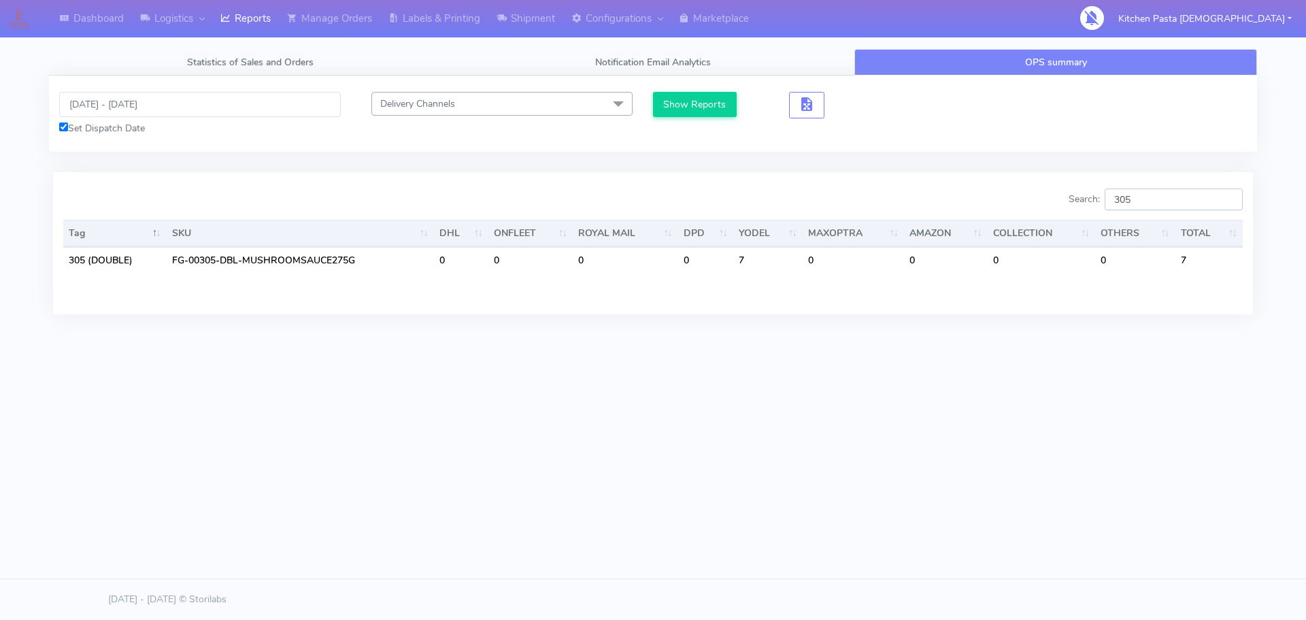
drag, startPoint x: 1152, startPoint y: 193, endPoint x: 1070, endPoint y: 180, distance: 82.7
click at [1081, 188] on label "Search: 305" at bounding box center [1156, 199] width 174 height 22
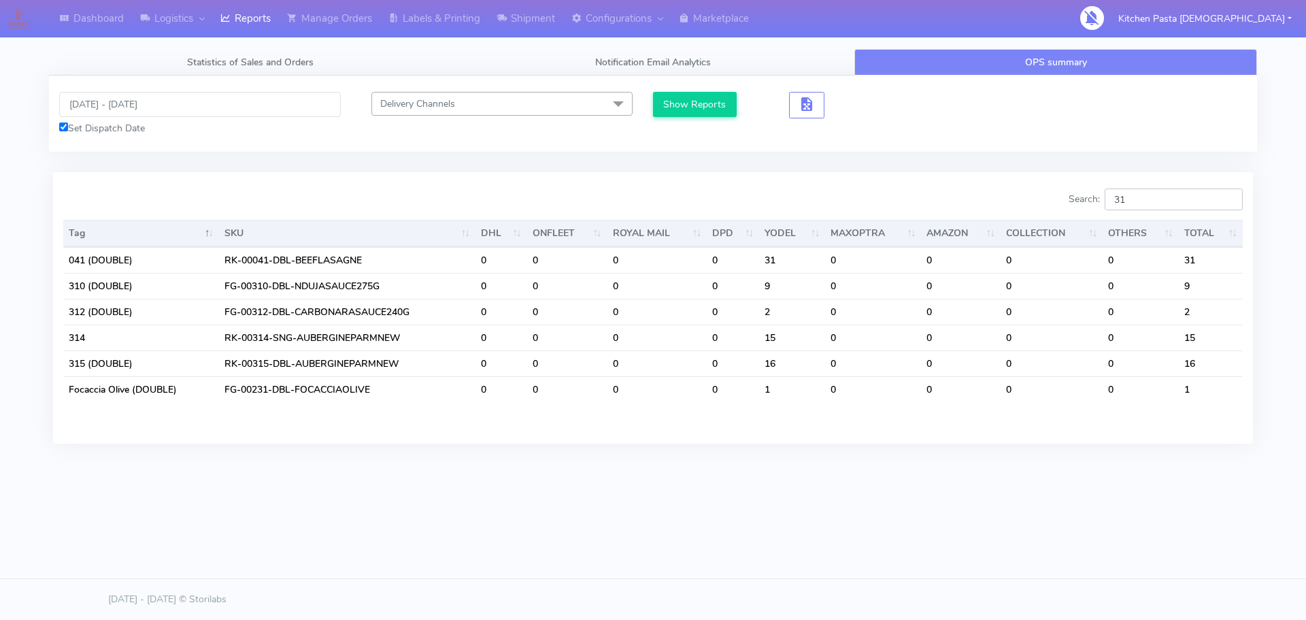
type input "312"
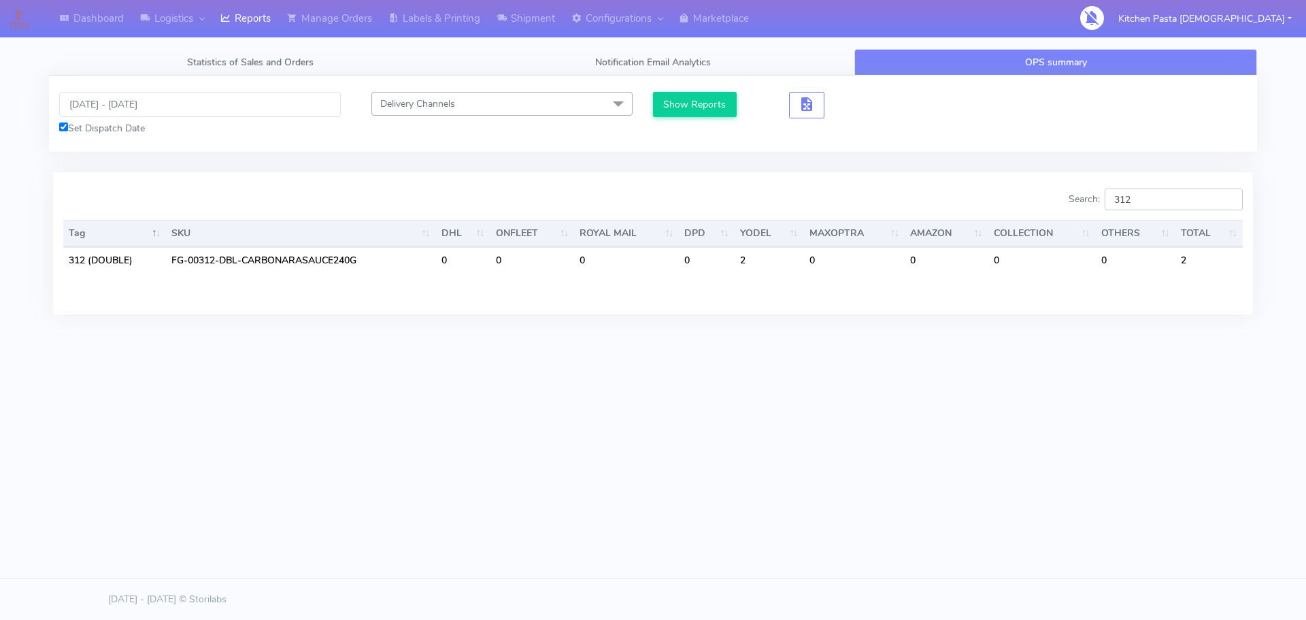
drag, startPoint x: 1164, startPoint y: 198, endPoint x: 1091, endPoint y: 208, distance: 72.8
click at [1098, 206] on label "Search: 312" at bounding box center [1156, 199] width 174 height 22
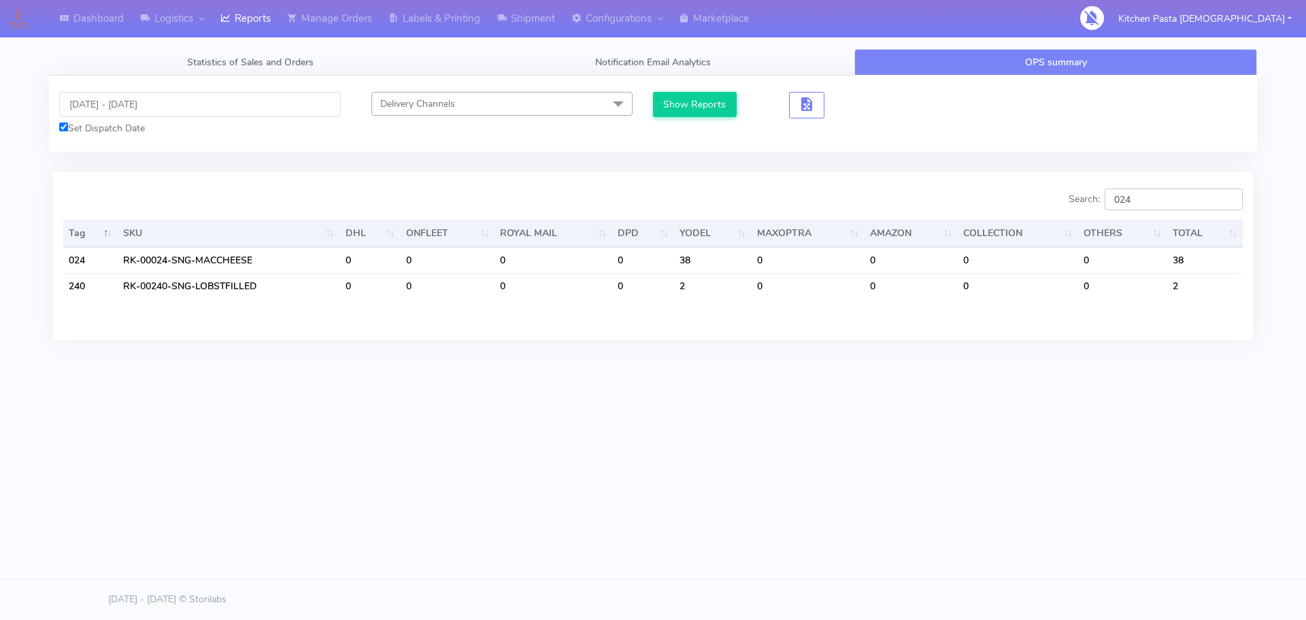
drag, startPoint x: 1186, startPoint y: 205, endPoint x: 1061, endPoint y: 193, distance: 125.8
click at [1072, 203] on div "Search: 024" at bounding box center [953, 201] width 580 height 27
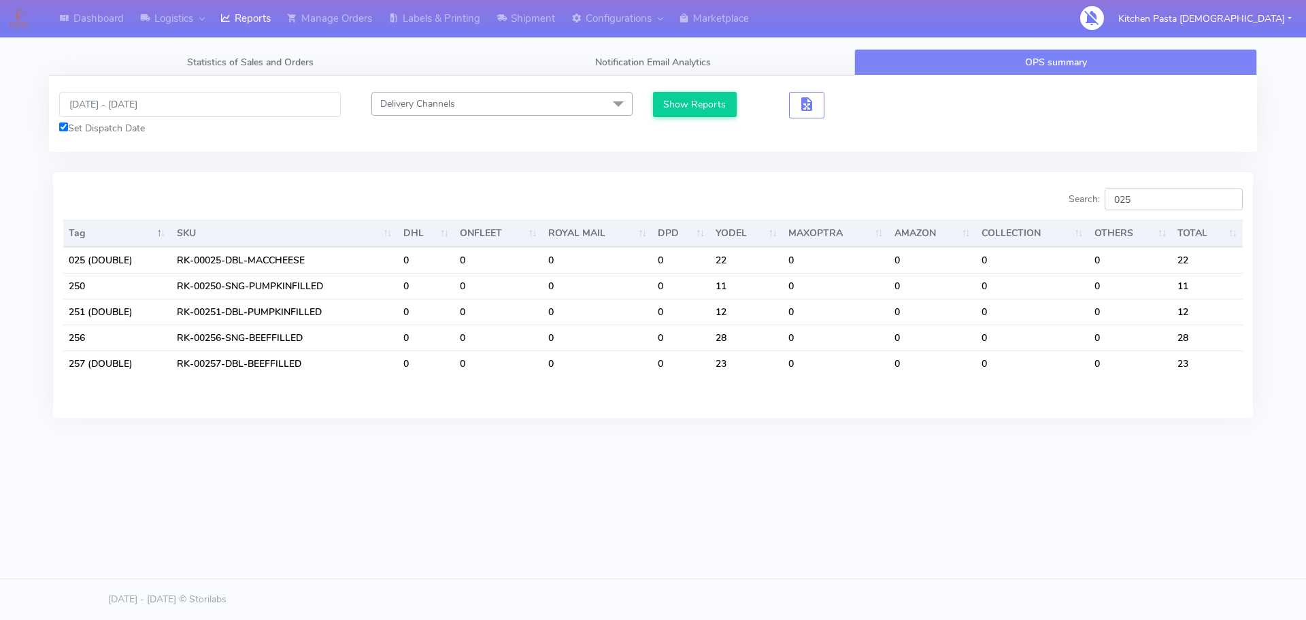
drag, startPoint x: 1123, startPoint y: 186, endPoint x: 994, endPoint y: 165, distance: 130.9
click at [994, 165] on tab "28/09/2025 - 28/09/2025 Set Dispatch Date Delivery Channels Select All DHL OnFl…" at bounding box center [653, 255] width 1209 height 359
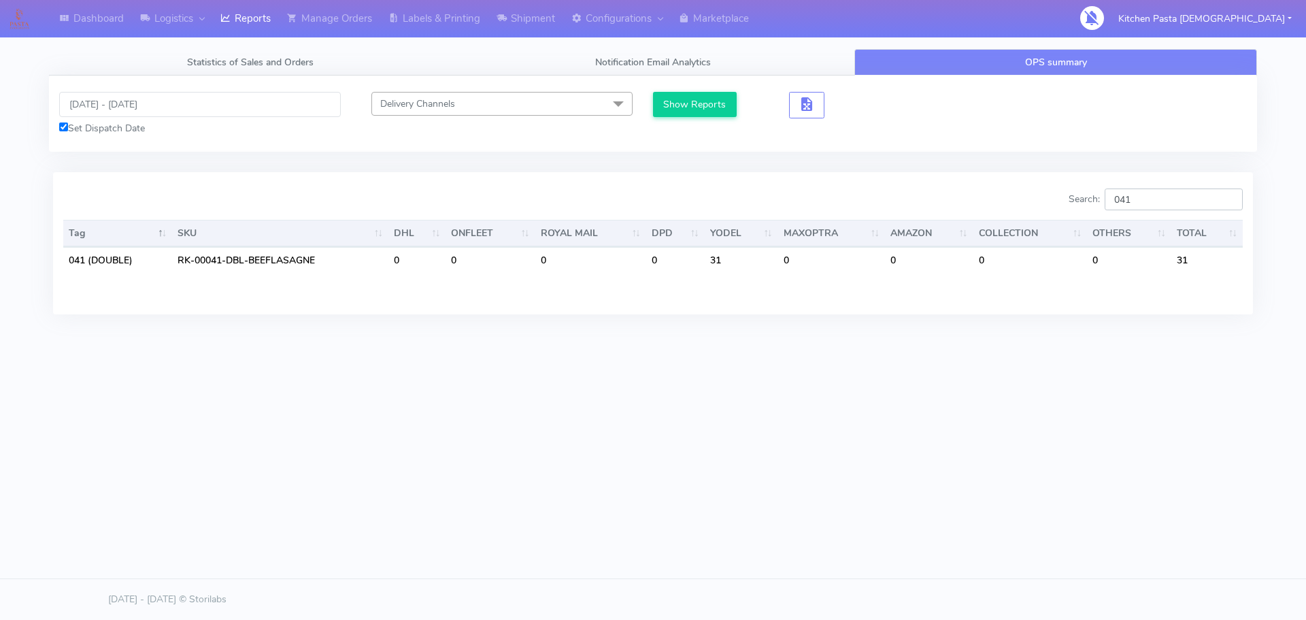
drag, startPoint x: 1198, startPoint y: 195, endPoint x: 1221, endPoint y: 192, distance: 23.3
click at [1207, 193] on input "041" at bounding box center [1174, 199] width 138 height 22
type input "040"
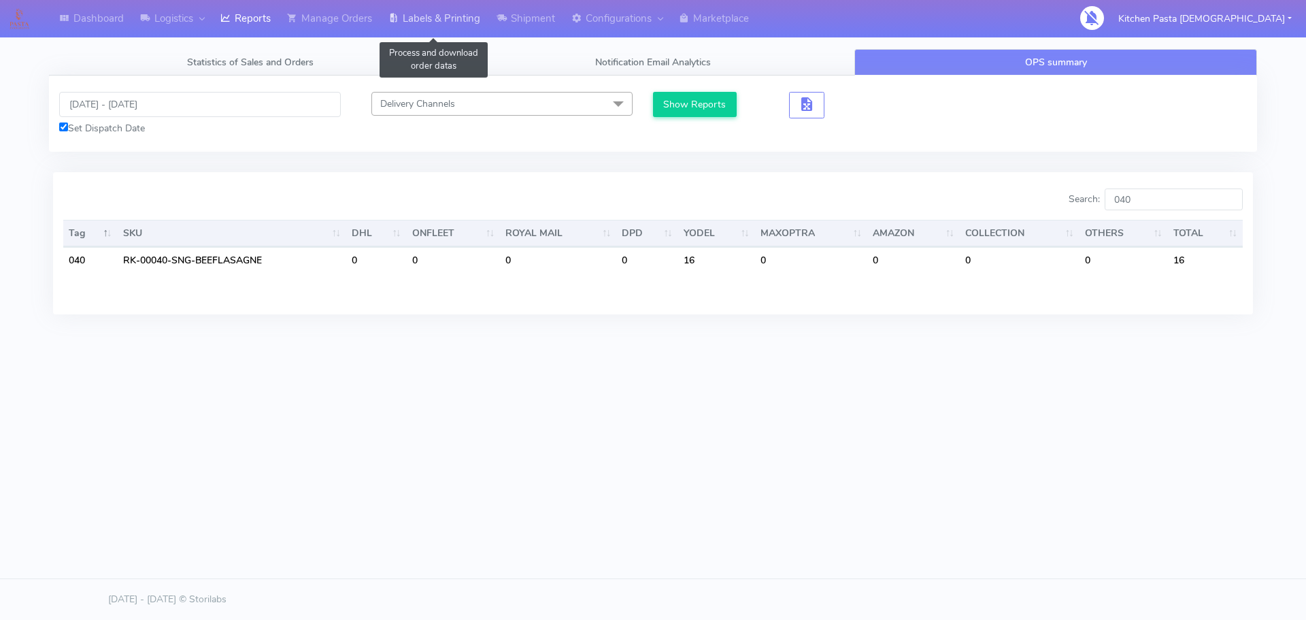
drag, startPoint x: 442, startPoint y: 21, endPoint x: 427, endPoint y: 30, distance: 18.0
click at [442, 21] on link "Labels & Printing" at bounding box center [434, 18] width 108 height 37
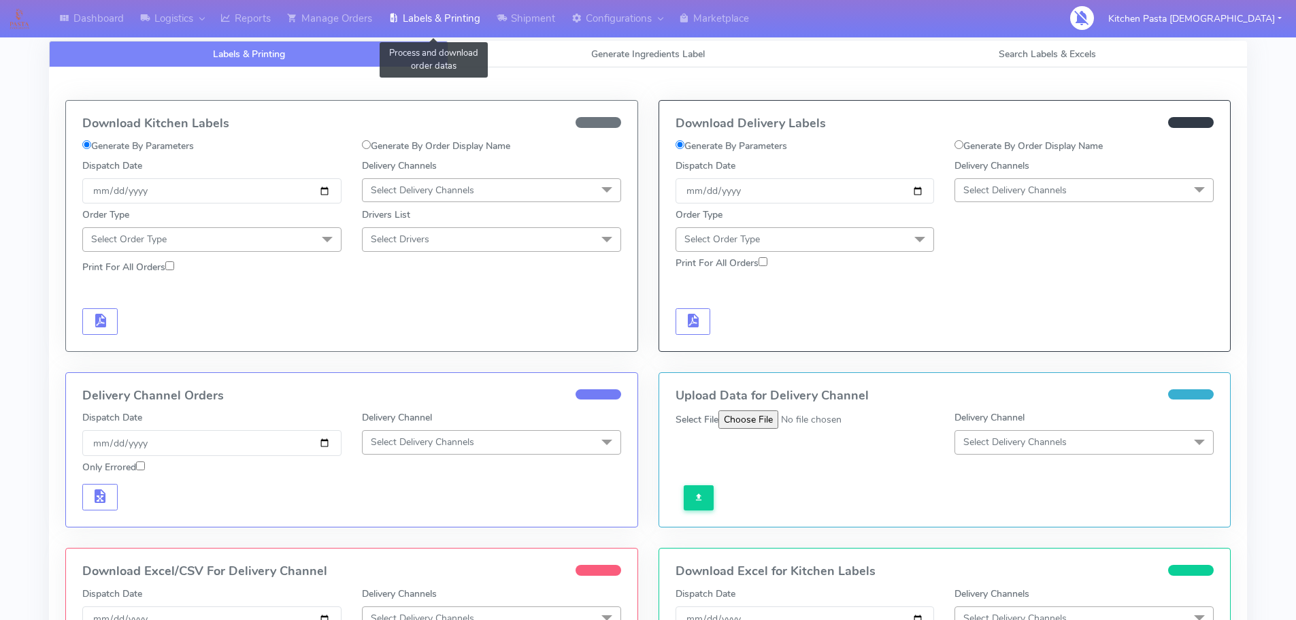
drag, startPoint x: 418, startPoint y: 18, endPoint x: 384, endPoint y: 18, distance: 33.3
click at [418, 17] on link "Labels & Printing" at bounding box center [434, 18] width 108 height 37
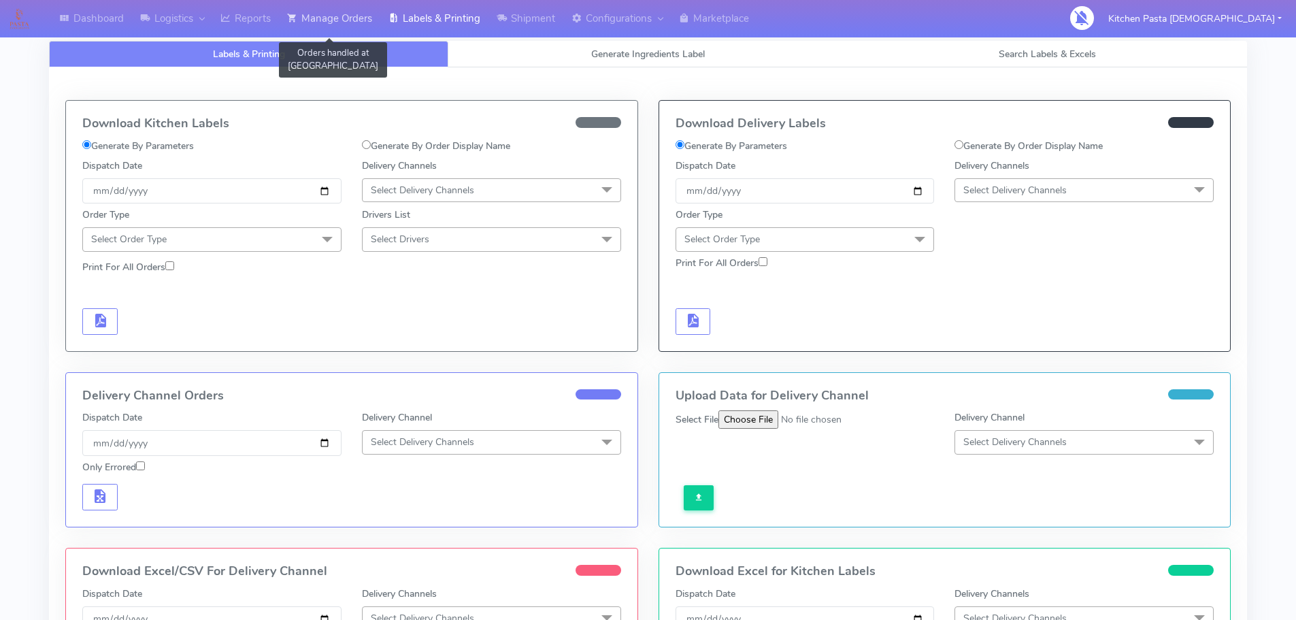
click at [372, 20] on link "Manage Orders" at bounding box center [329, 18] width 101 height 37
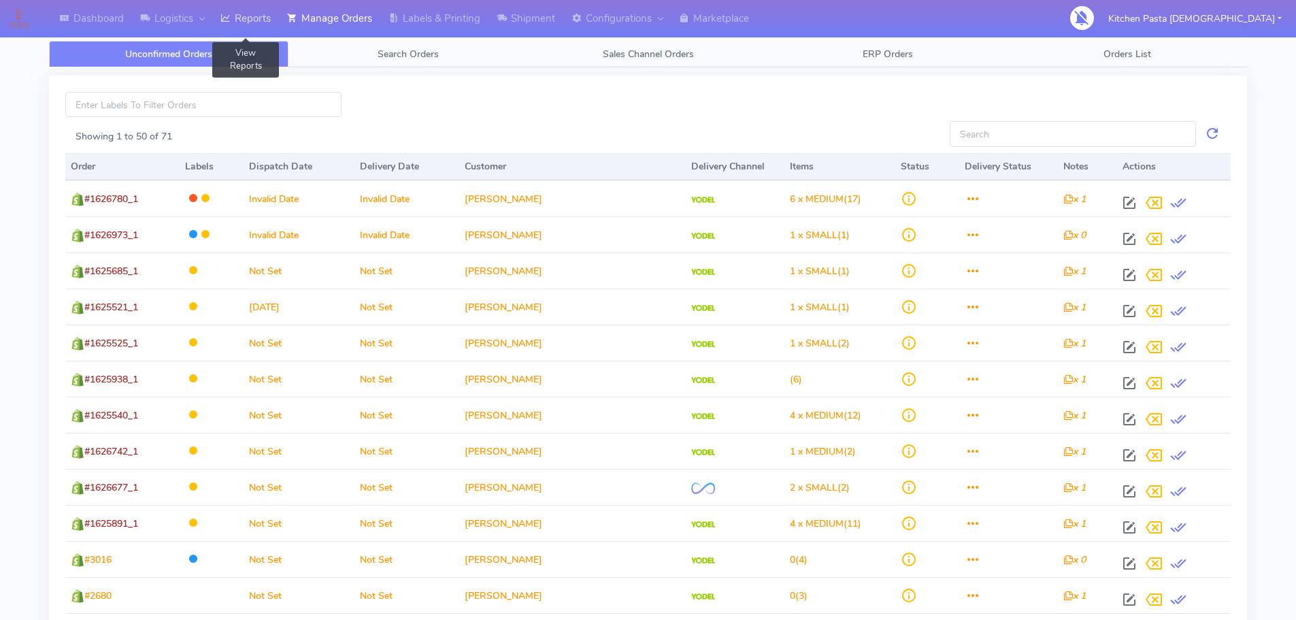
click at [272, 32] on link "Reports" at bounding box center [245, 18] width 67 height 37
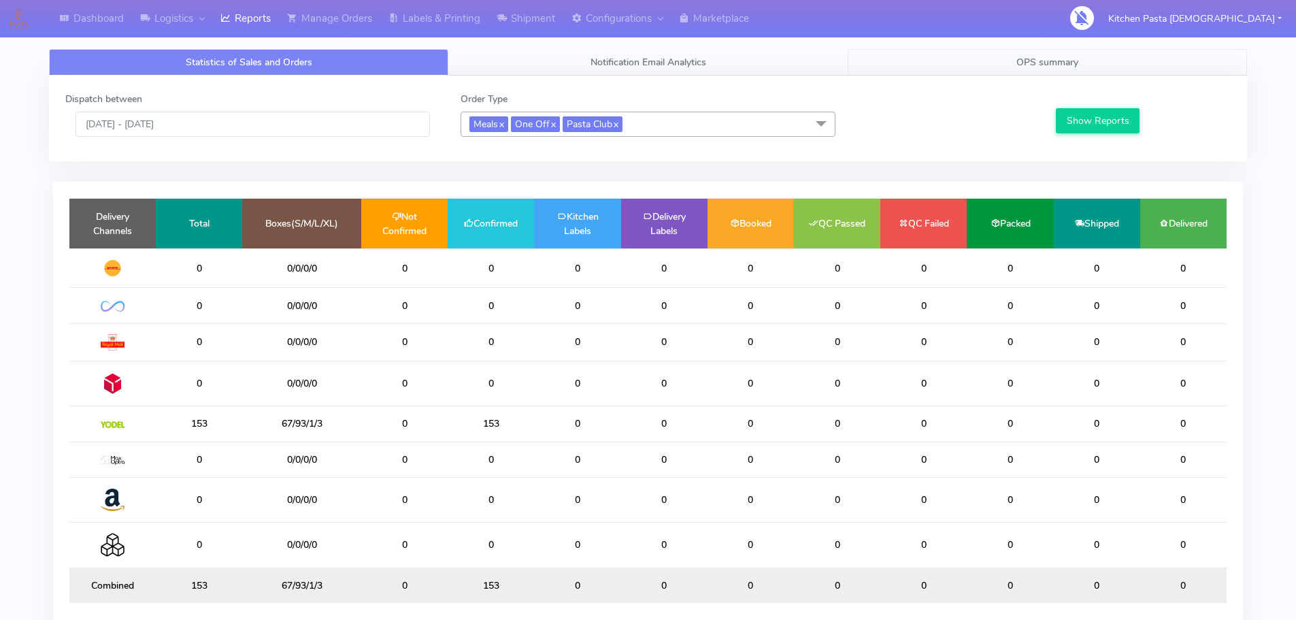
drag, startPoint x: 1064, startPoint y: 54, endPoint x: 1096, endPoint y: 133, distance: 84.5
click at [1064, 55] on link "OPS summary" at bounding box center [1047, 62] width 399 height 27
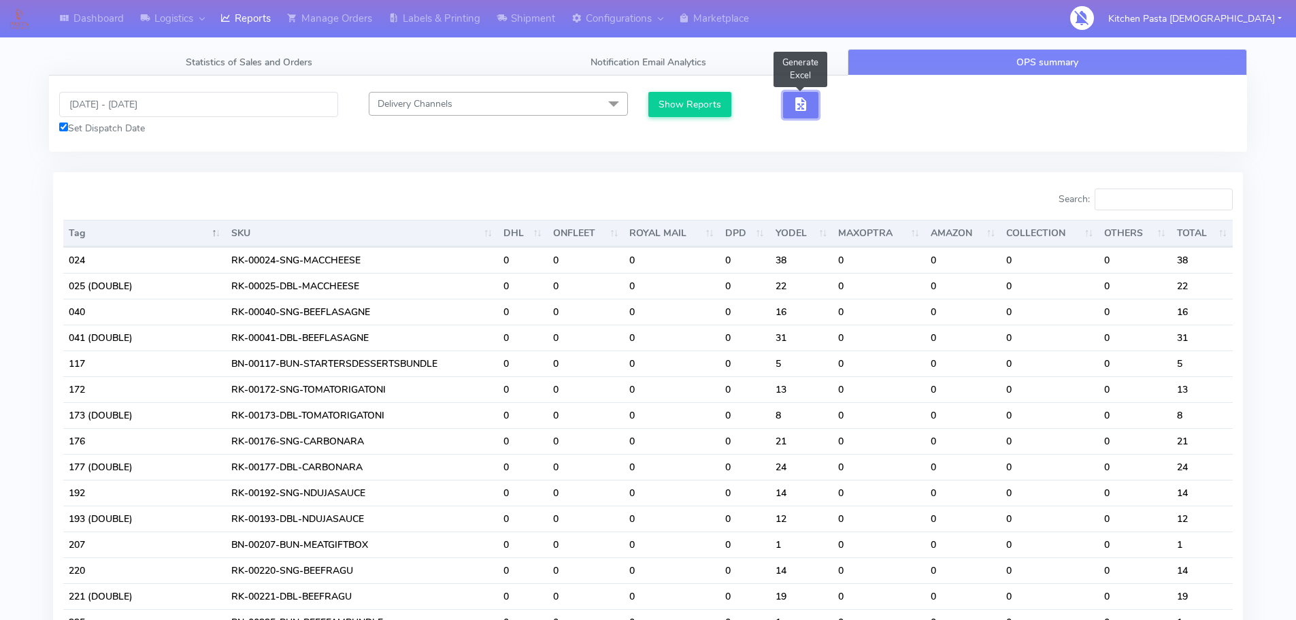
click at [793, 106] on span "button" at bounding box center [801, 107] width 16 height 13
click at [855, 107] on span "button" at bounding box center [850, 107] width 16 height 13
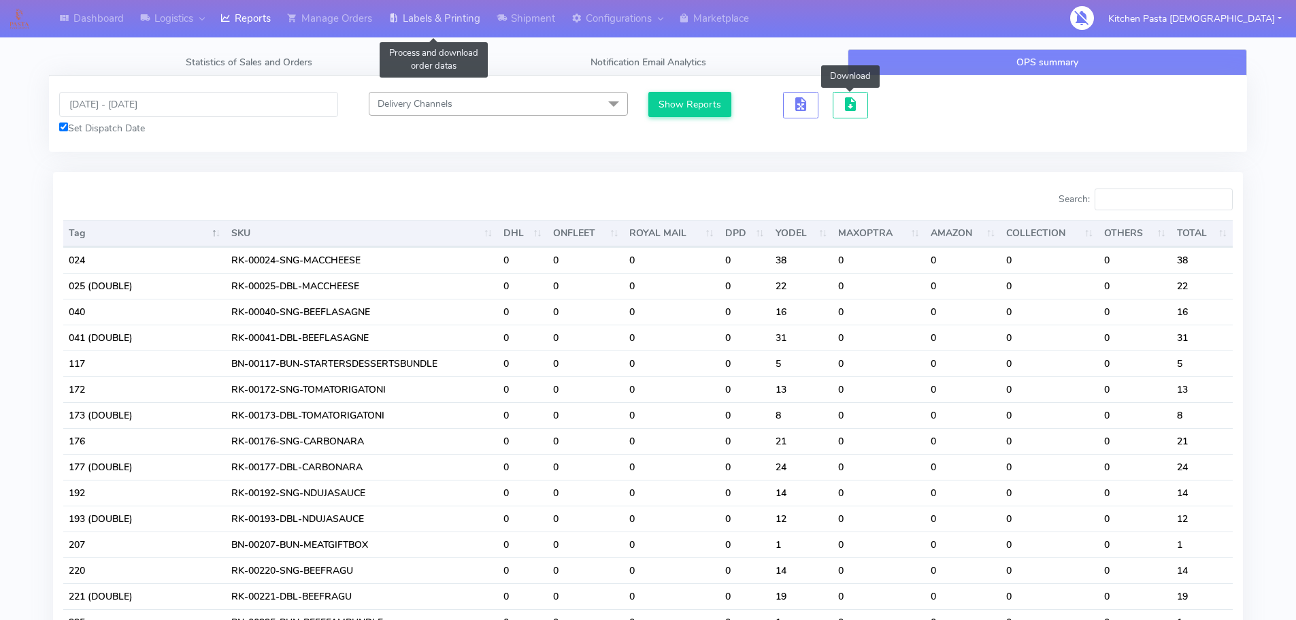
click at [468, 23] on link "Labels & Printing" at bounding box center [434, 18] width 108 height 37
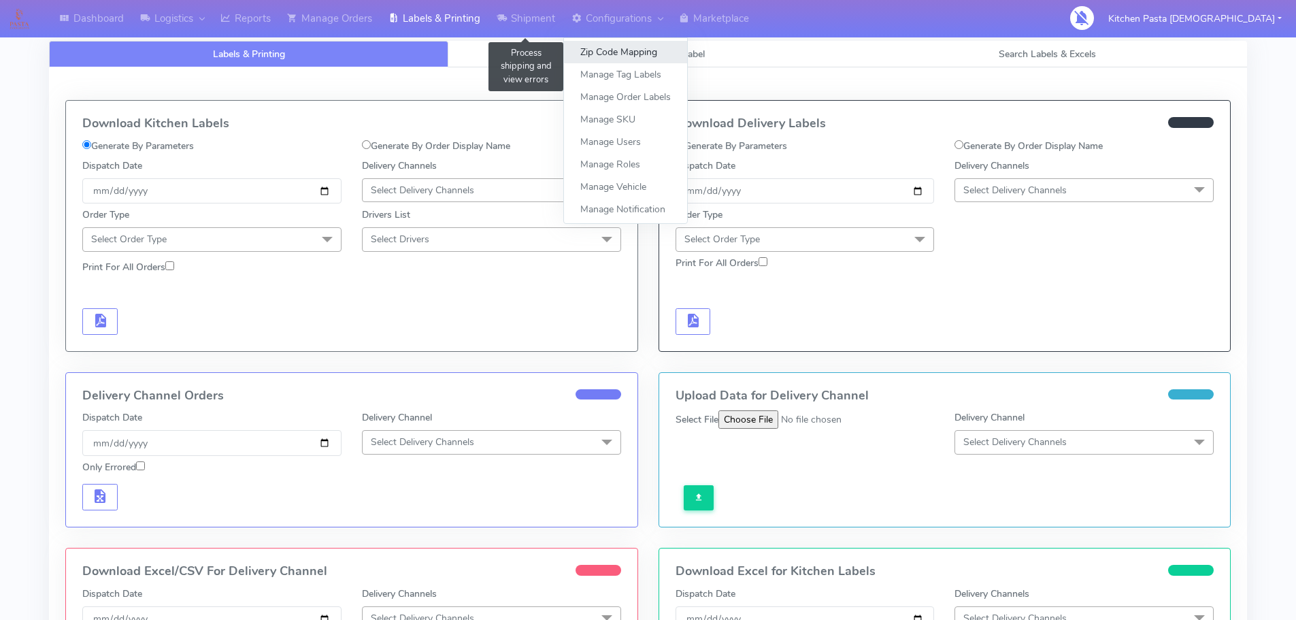
select select
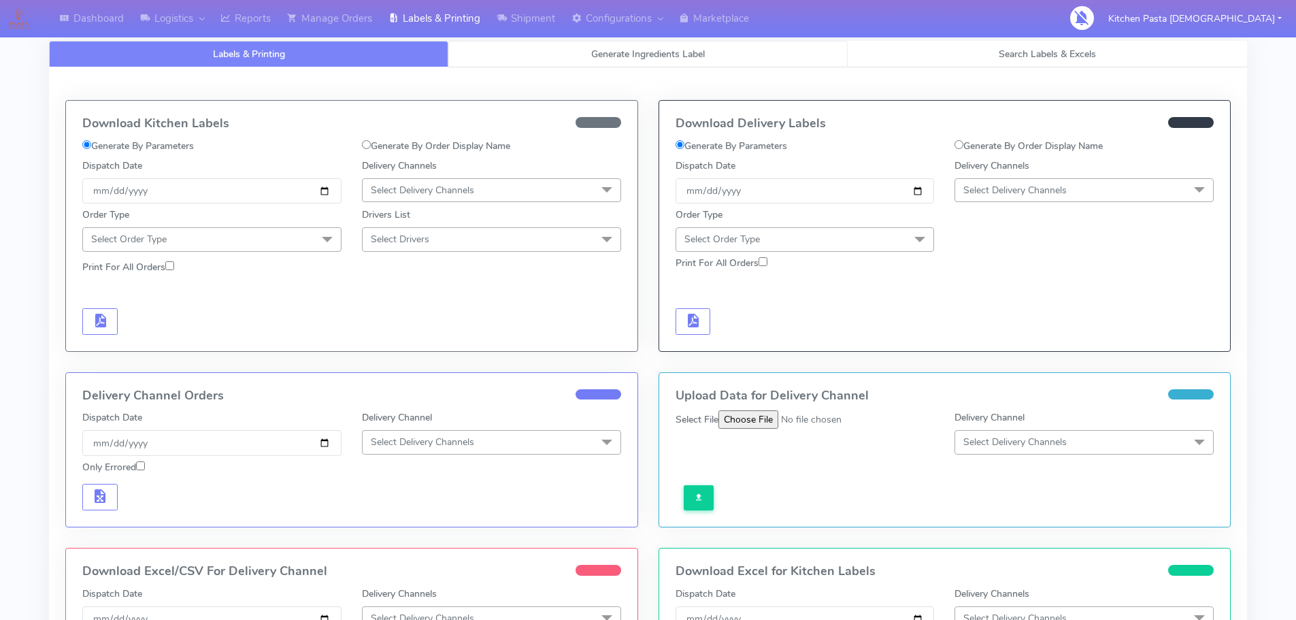
click at [549, 52] on link "Generate Ingredients Label" at bounding box center [647, 54] width 399 height 27
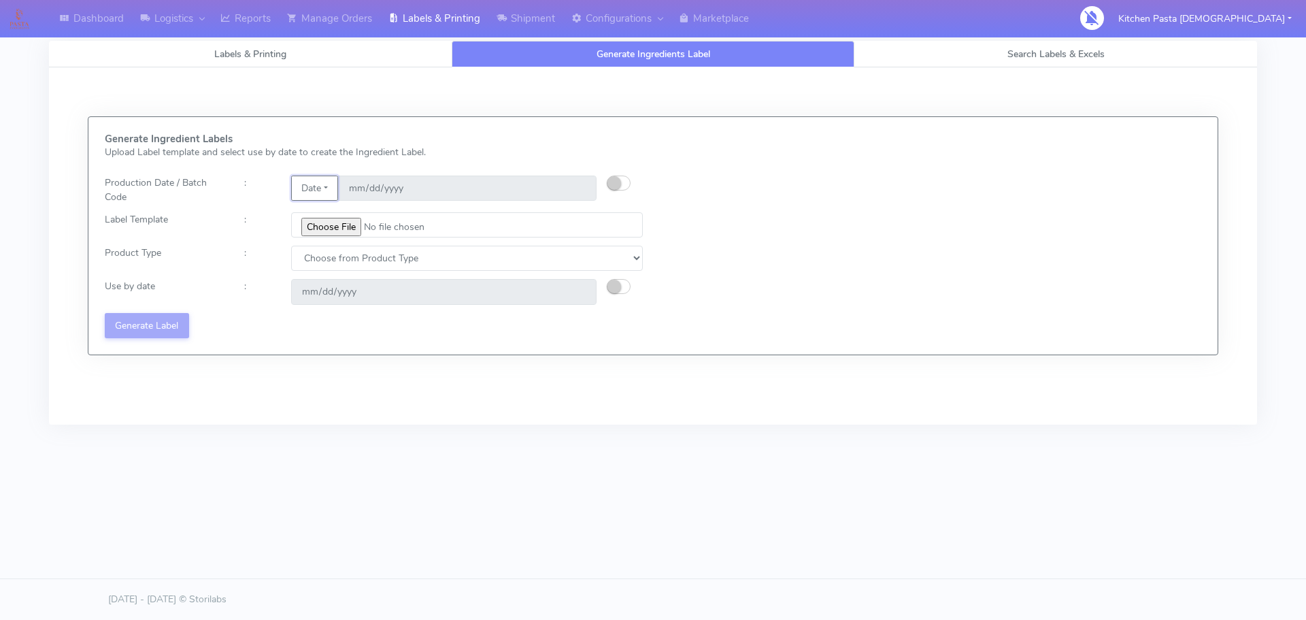
drag, startPoint x: 310, startPoint y: 198, endPoint x: 323, endPoint y: 195, distance: 13.2
click at [311, 198] on button "Date" at bounding box center [314, 188] width 47 height 25
click at [326, 212] on link "Code" at bounding box center [346, 215] width 108 height 22
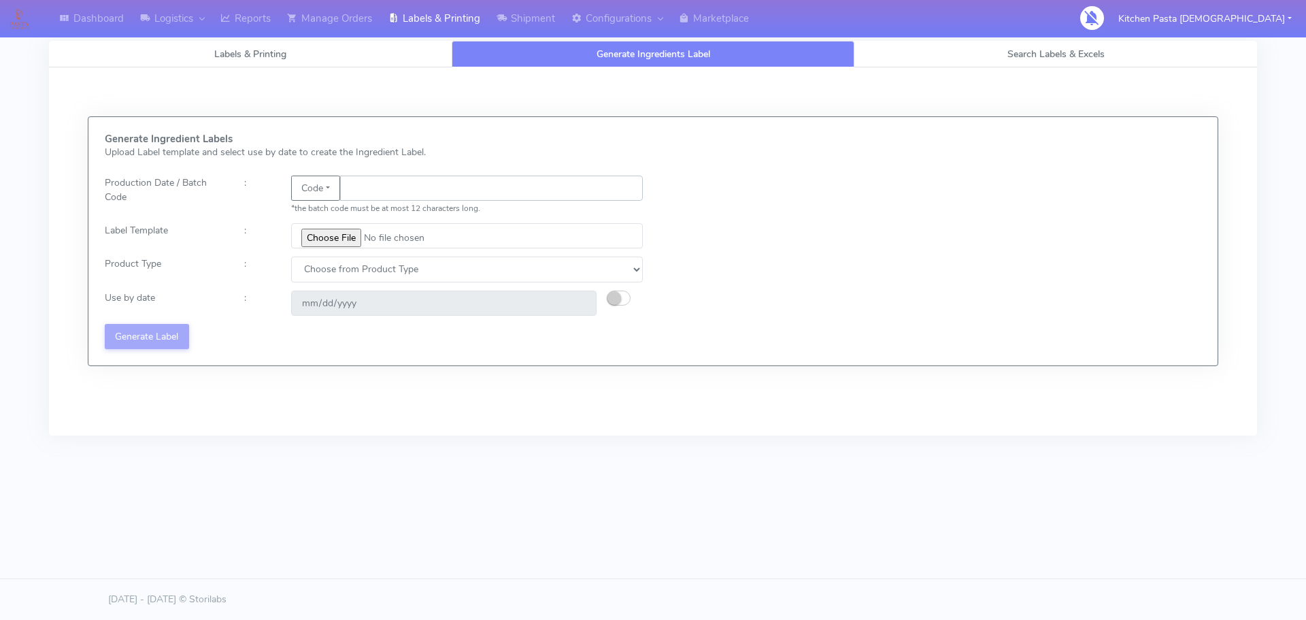
click at [378, 197] on input "text" at bounding box center [491, 188] width 303 height 25
type input "25268"
click at [349, 231] on input "file" at bounding box center [467, 235] width 352 height 25
type input "C:\fakepath\Beef & Chianti Lasagne 1 v3.jpg"
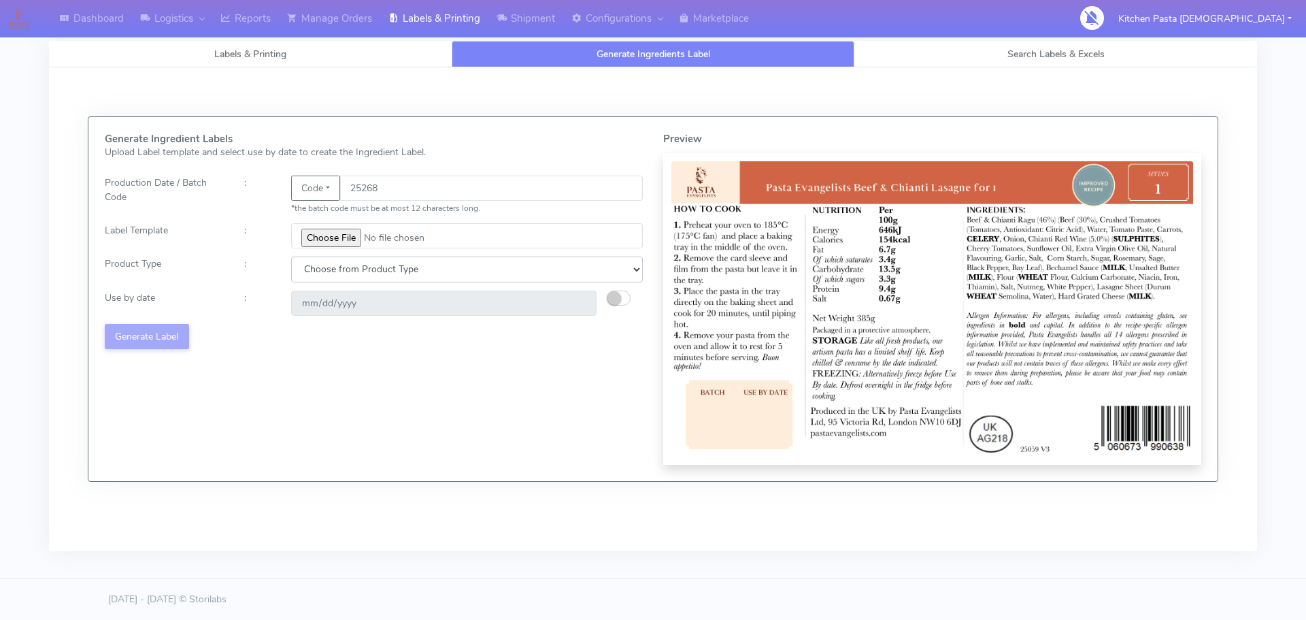
click at [338, 265] on select "Choose from Product Type ECOM ERETAIL CIRCULAR CIRC_DESERTS LASAGNE" at bounding box center [467, 269] width 352 height 25
select select "4"
click at [291, 257] on select "Choose from Product Type ECOM ERETAIL CIRCULAR CIRC_DESERTS LASAGNE" at bounding box center [467, 269] width 352 height 25
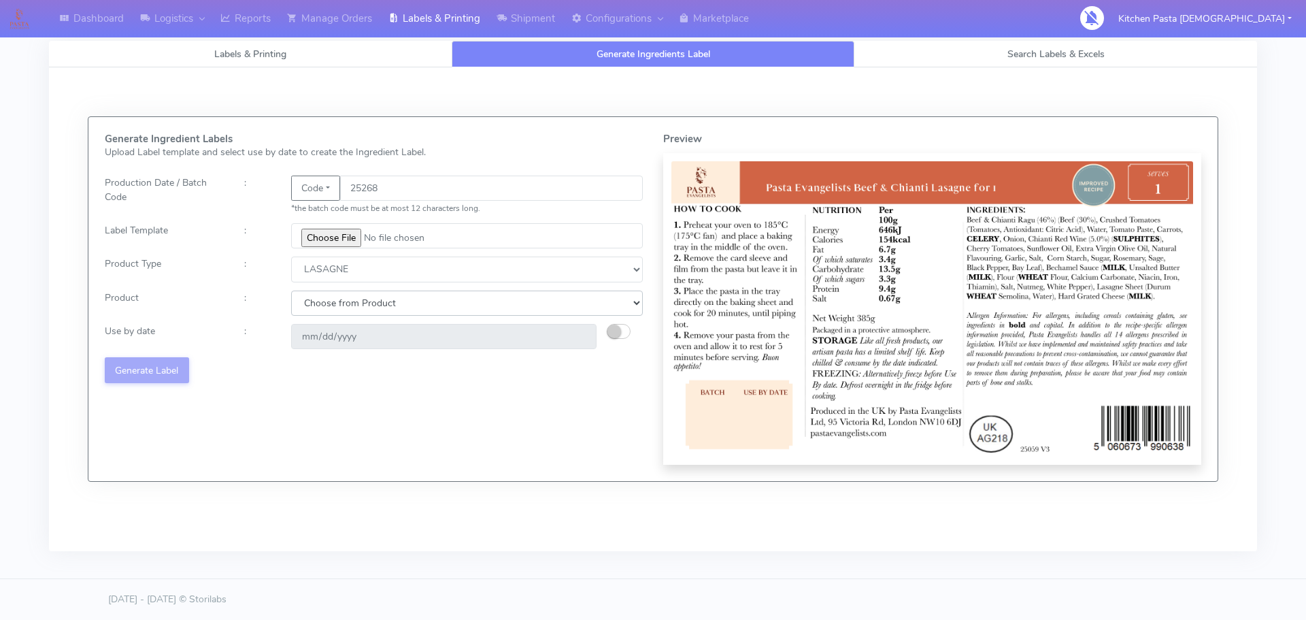
drag, startPoint x: 334, startPoint y: 292, endPoint x: 334, endPoint y: 302, distance: 10.2
click at [334, 293] on select "Choose from Product LASAGNE" at bounding box center [467, 303] width 352 height 25
select select "0"
click at [291, 291] on select "Choose from Product LASAGNE" at bounding box center [467, 303] width 352 height 25
click at [618, 329] on small "button" at bounding box center [615, 332] width 14 height 14
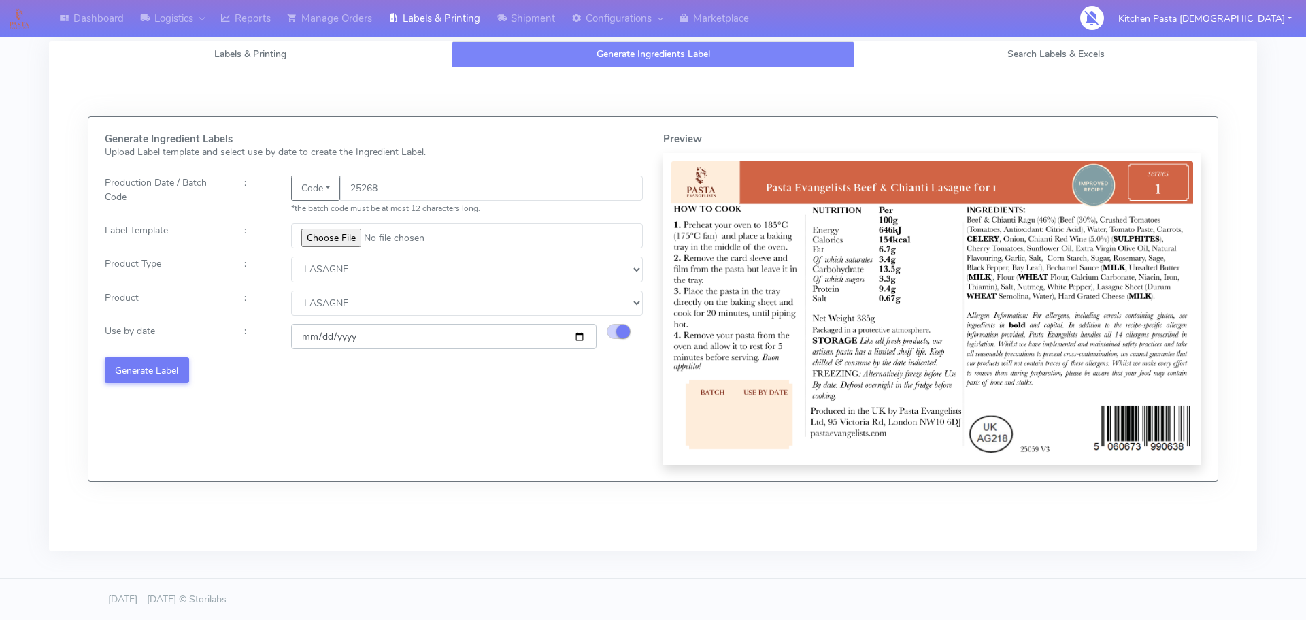
drag, startPoint x: 580, startPoint y: 334, endPoint x: 492, endPoint y: 403, distance: 112.0
click at [580, 335] on input "2025-10-08" at bounding box center [444, 336] width 306 height 25
type input "2025-10-11"
click at [172, 365] on button "Generate Label" at bounding box center [147, 369] width 84 height 25
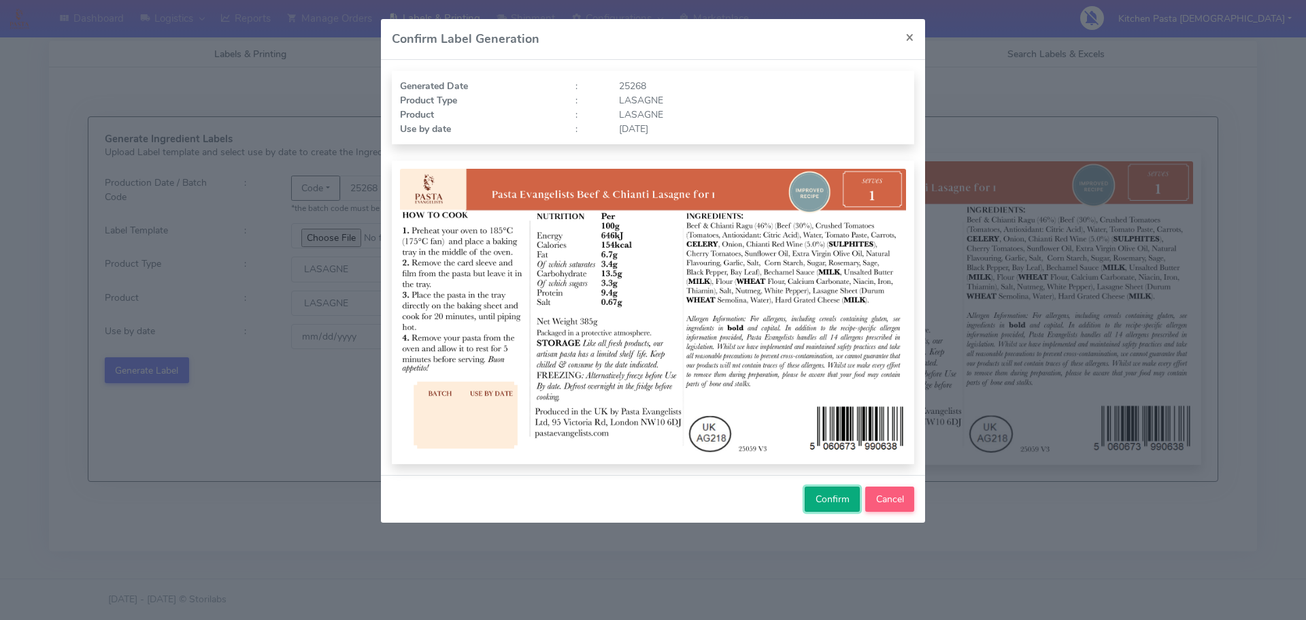
click at [832, 496] on span "Confirm" at bounding box center [833, 499] width 34 height 13
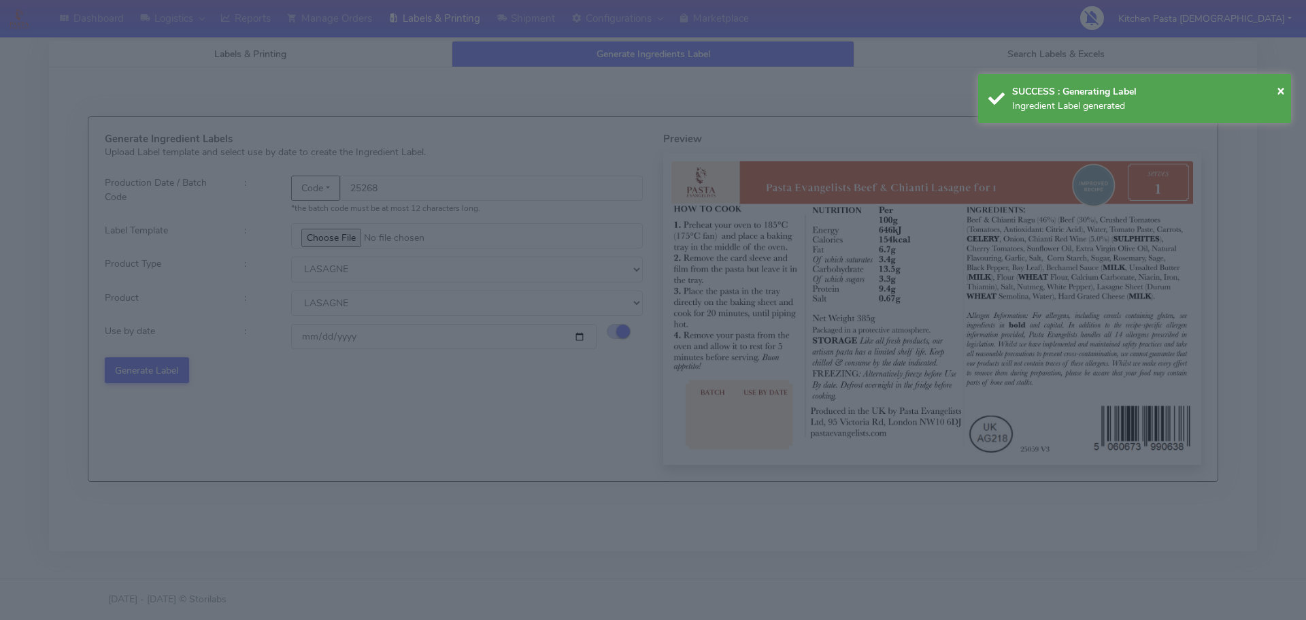
select select
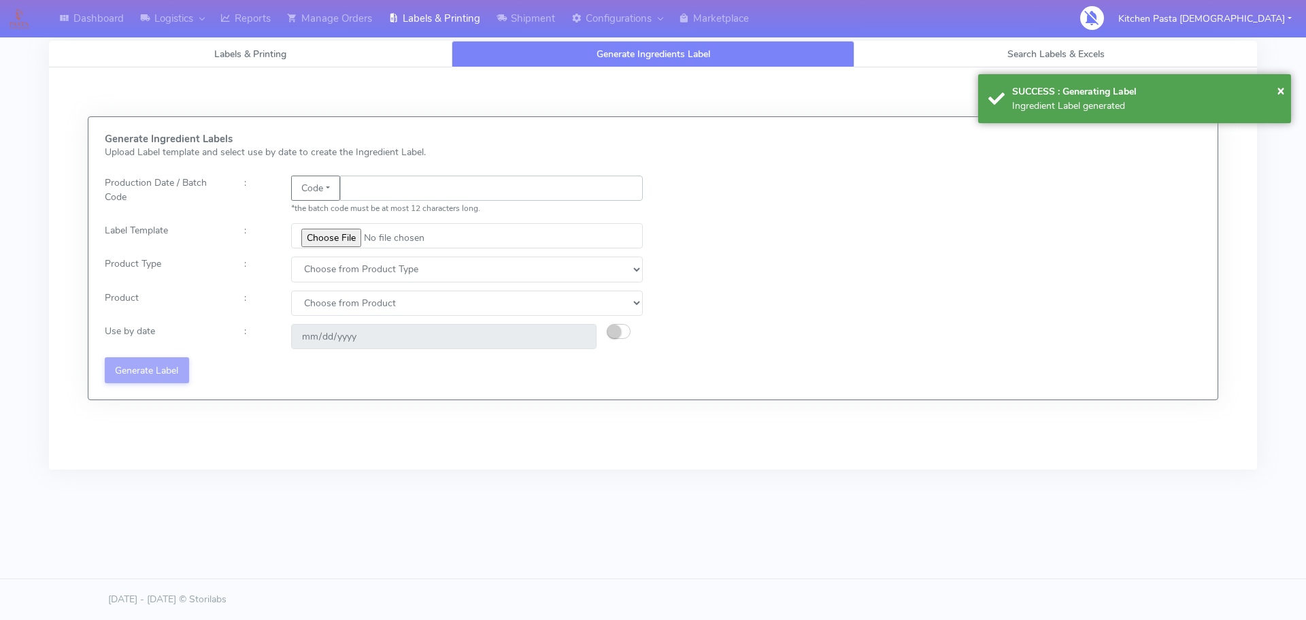
click at [397, 190] on input "text" at bounding box center [491, 188] width 303 height 25
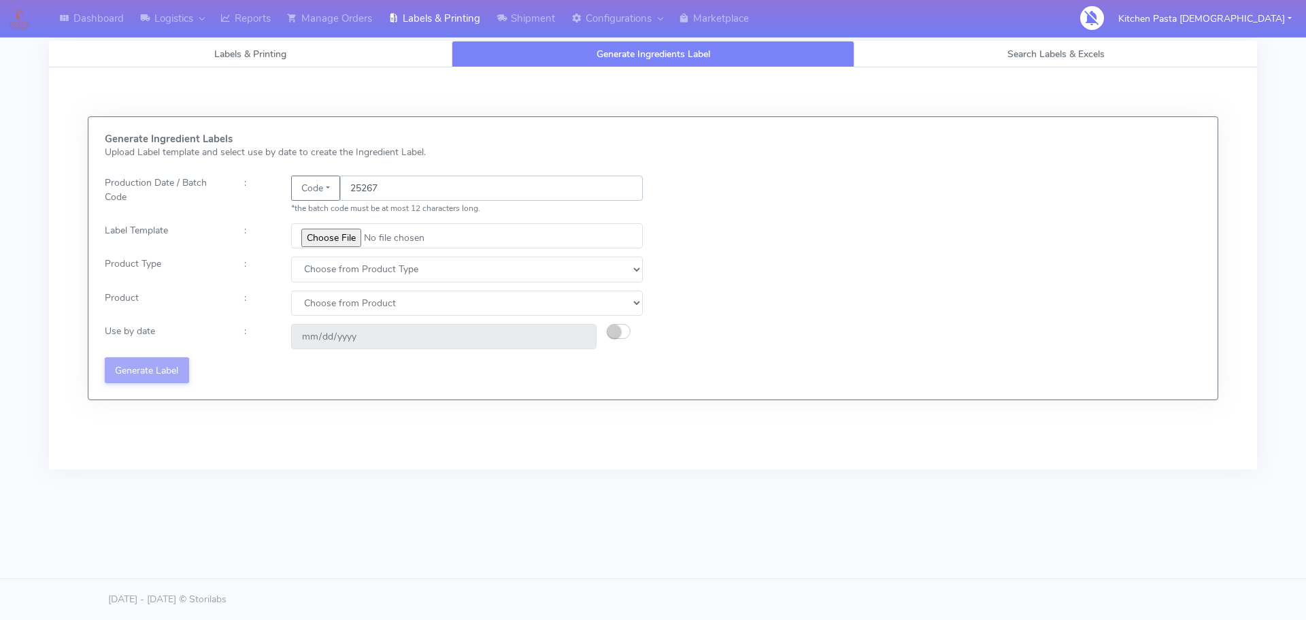
type input "25267"
click at [335, 238] on input "file" at bounding box center [467, 235] width 352 height 25
type input "C:\fakepath\Pasta Evangelists truffle mac & cheese for 1_V2.jpg"
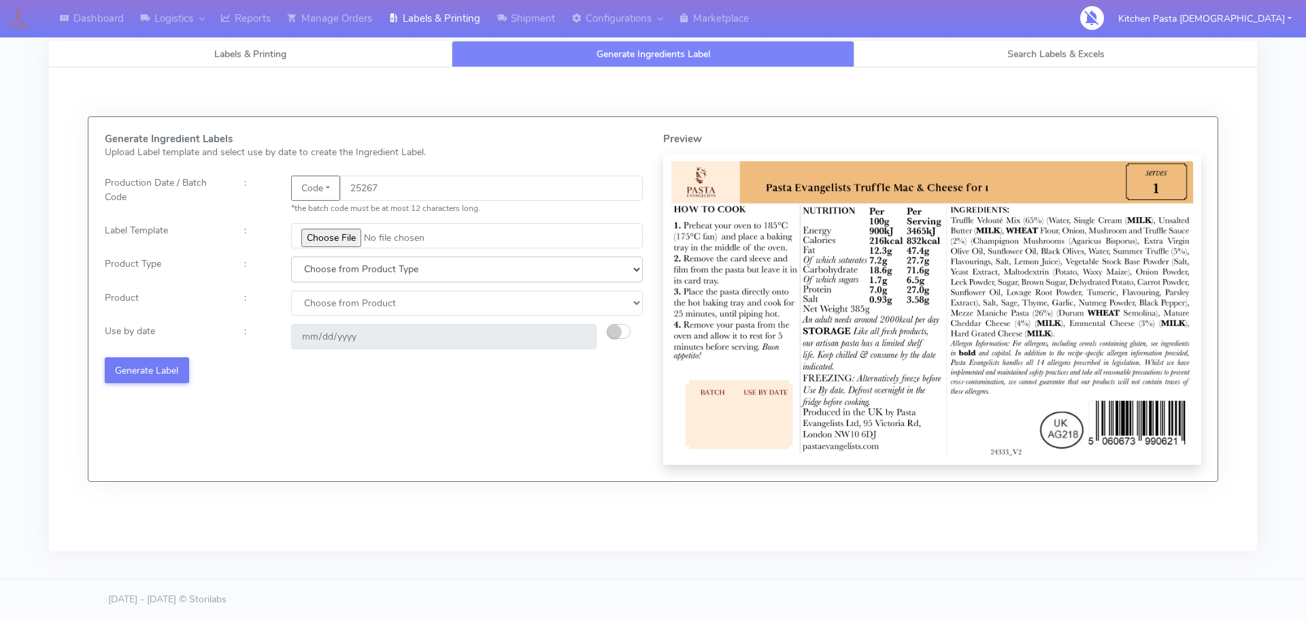
click at [324, 275] on select "Choose from Product Type ECOM ERETAIL CIRCULAR CIRC_DESERTS LASAGNE" at bounding box center [467, 269] width 352 height 25
select select "4"
click at [291, 257] on select "Choose from Product Type ECOM ERETAIL CIRCULAR CIRC_DESERTS LASAGNE" at bounding box center [467, 269] width 352 height 25
click at [325, 297] on select "Choose from Product LASAGNE" at bounding box center [467, 303] width 352 height 25
select select "0"
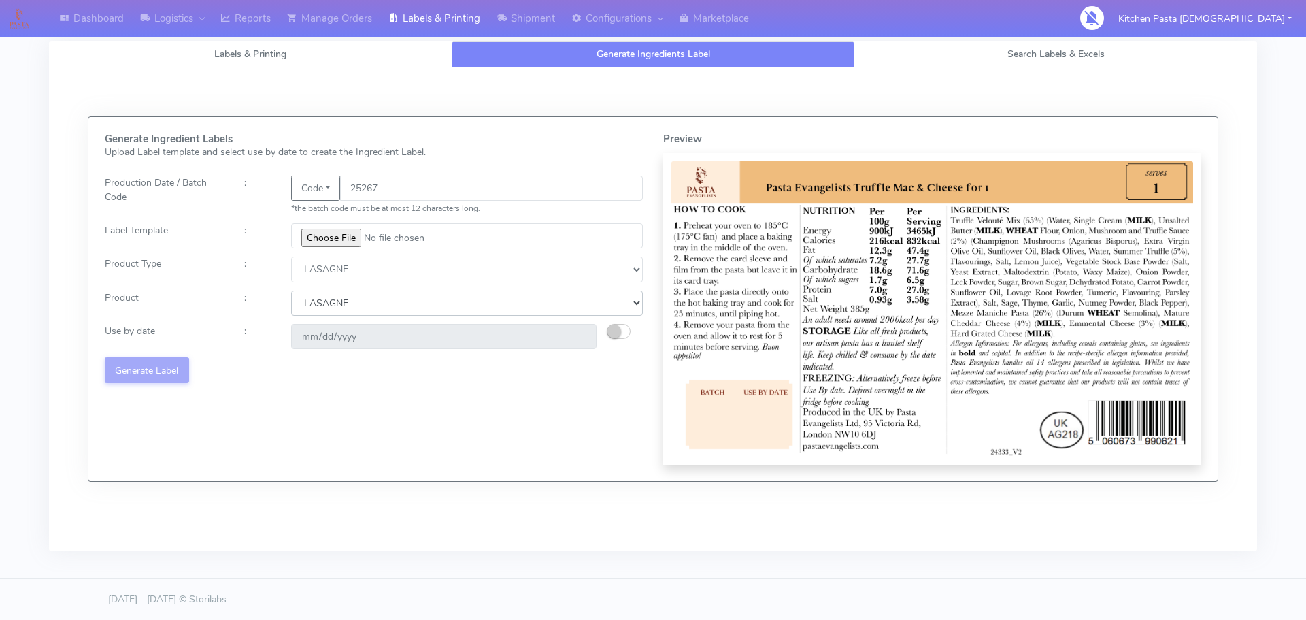
click at [291, 291] on select "Choose from Product LASAGNE" at bounding box center [467, 303] width 352 height 25
click at [617, 331] on small "button" at bounding box center [615, 332] width 14 height 14
click at [585, 335] on input "2025-10-08" at bounding box center [444, 336] width 306 height 25
type input "2025-10-11"
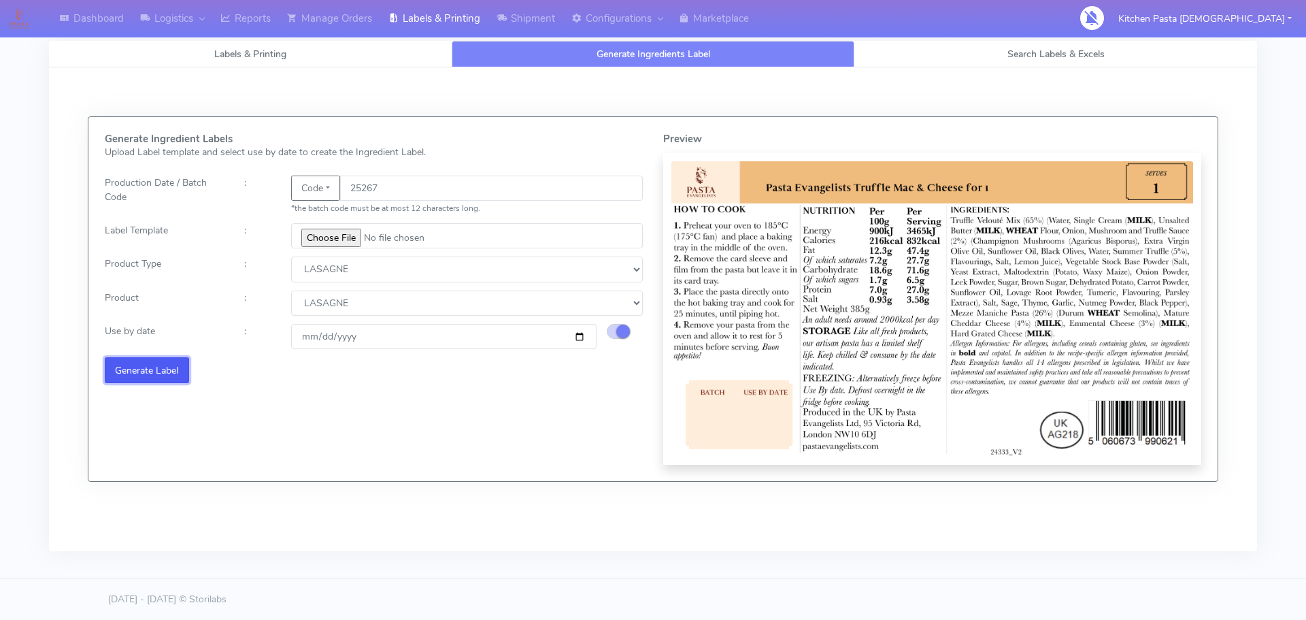
click at [155, 368] on button "Generate Label" at bounding box center [147, 369] width 84 height 25
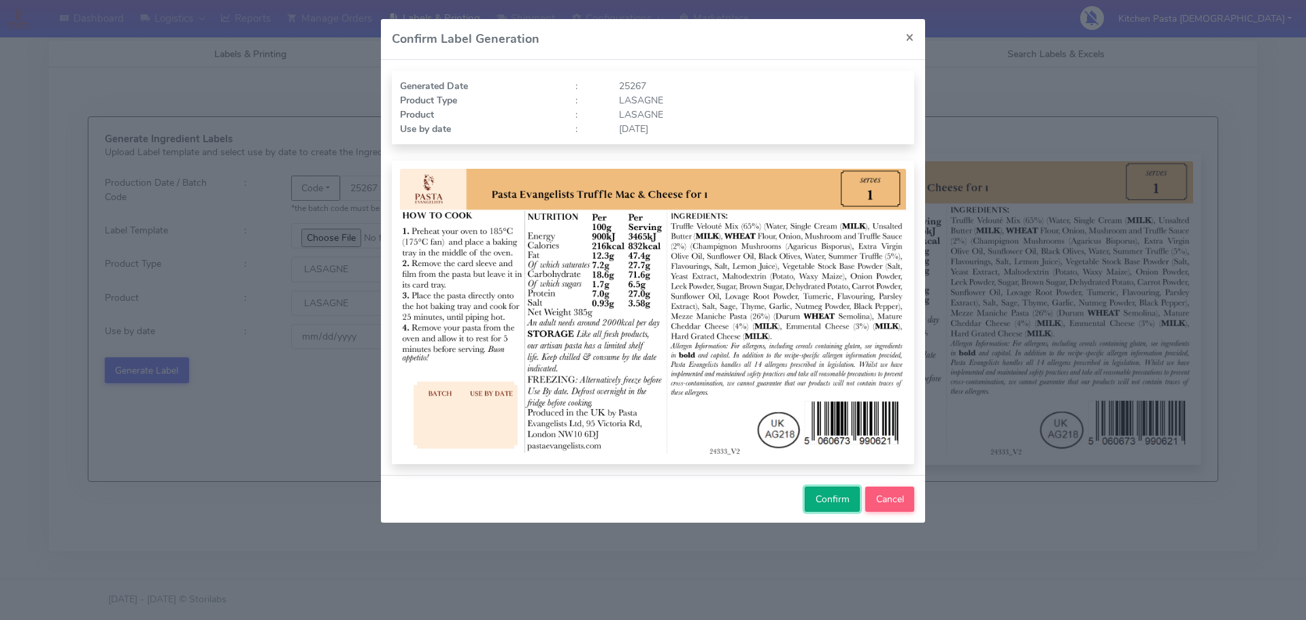
click at [825, 493] on span "Confirm" at bounding box center [833, 499] width 34 height 13
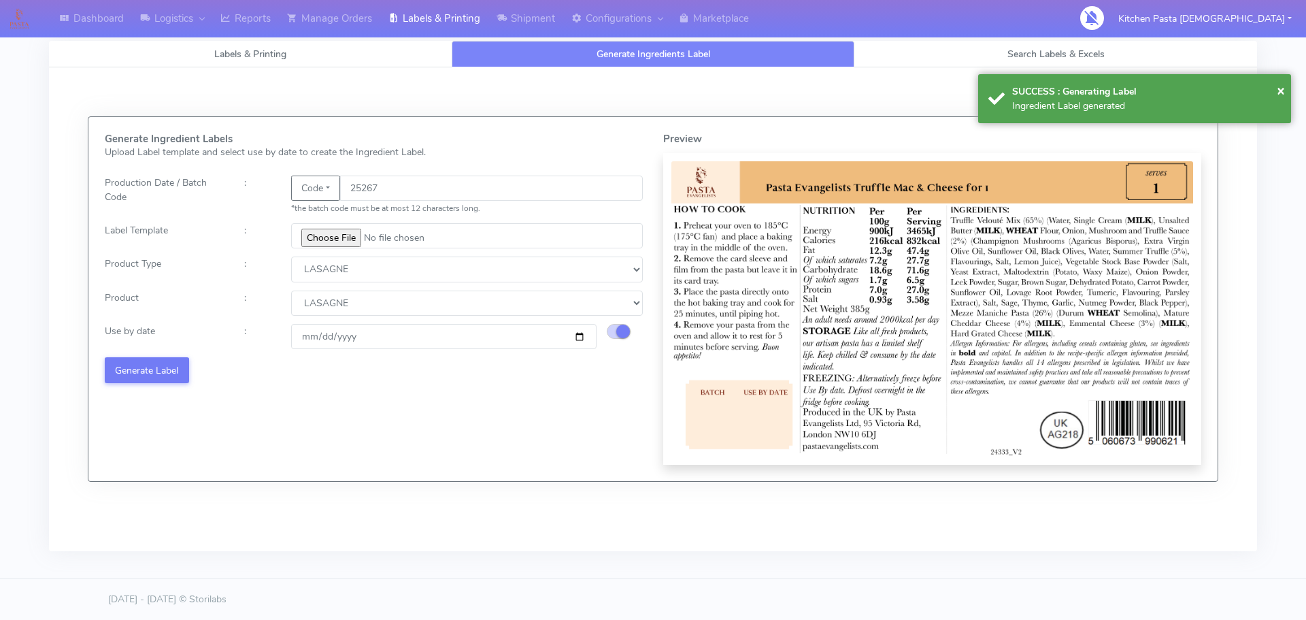
select select
